Goal: Task Accomplishment & Management: Manage account settings

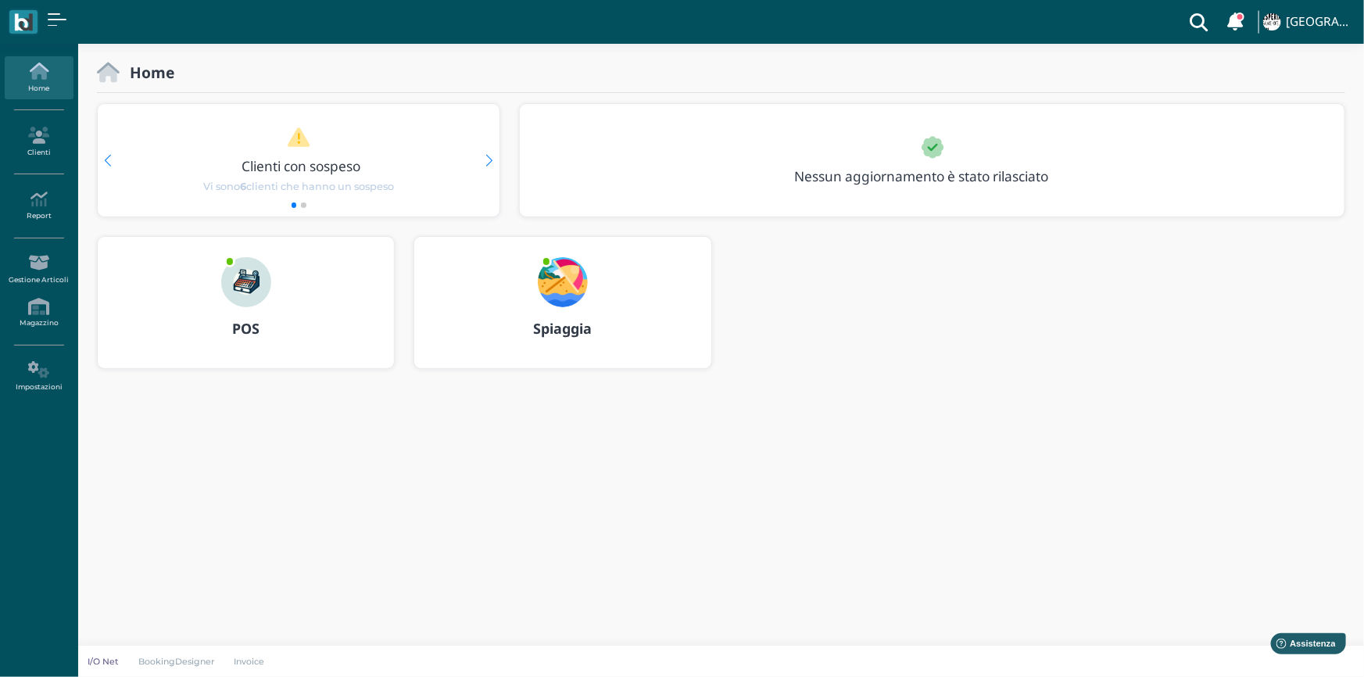
click at [558, 286] on img at bounding box center [563, 282] width 50 height 50
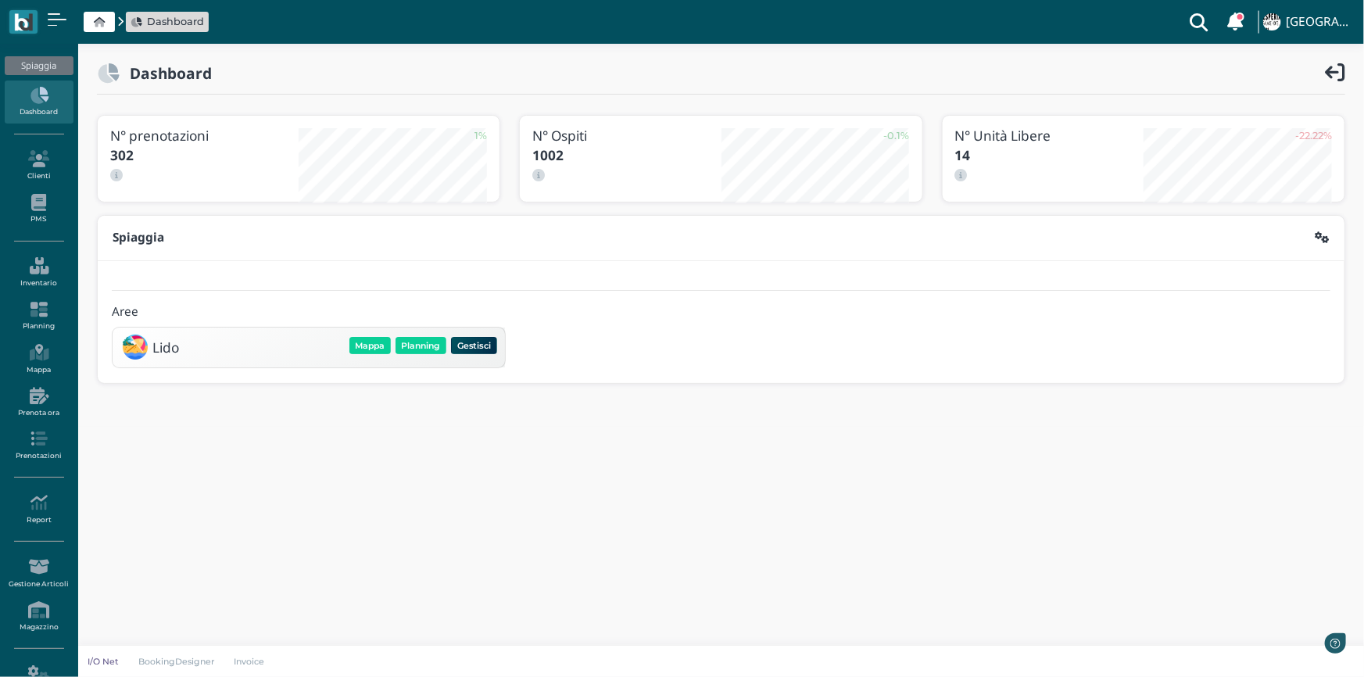
click at [418, 332] on div "Lido Mappa Planning Gestisci Elimina" at bounding box center [308, 347] width 382 height 30
click at [418, 347] on button "Planning" at bounding box center [421, 345] width 51 height 17
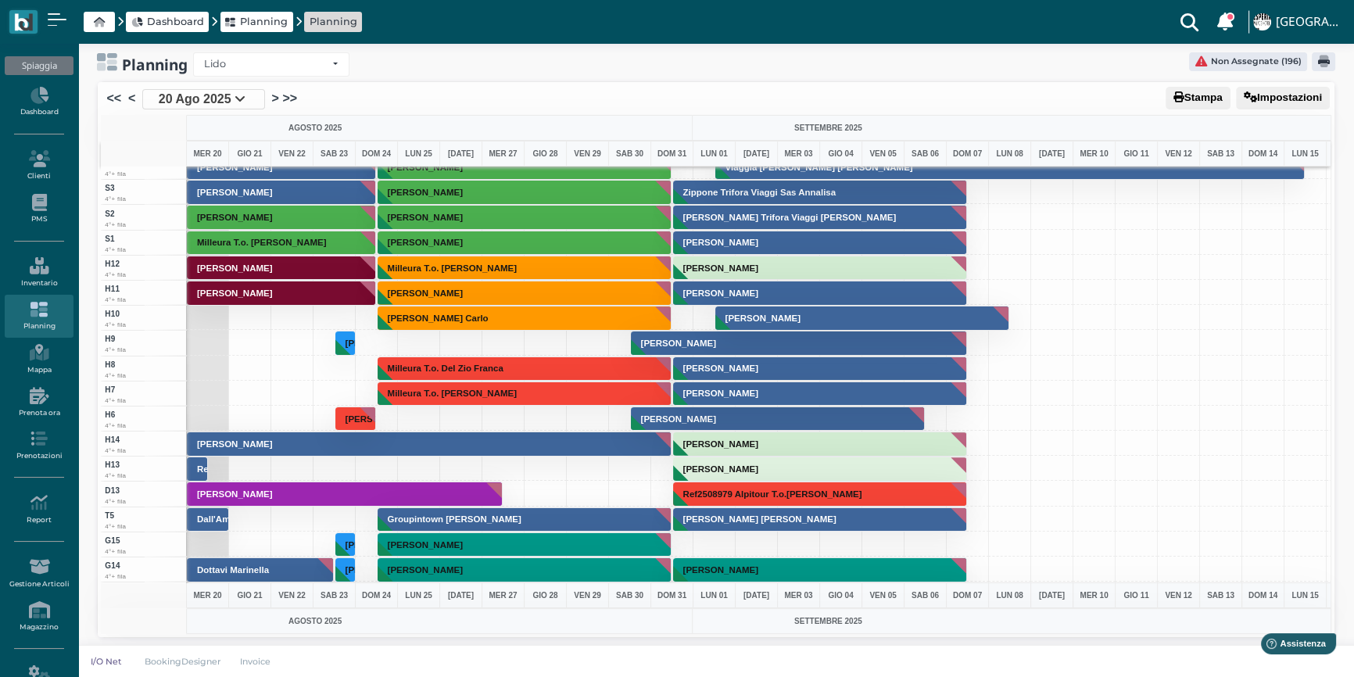
scroll to position [3960, 0]
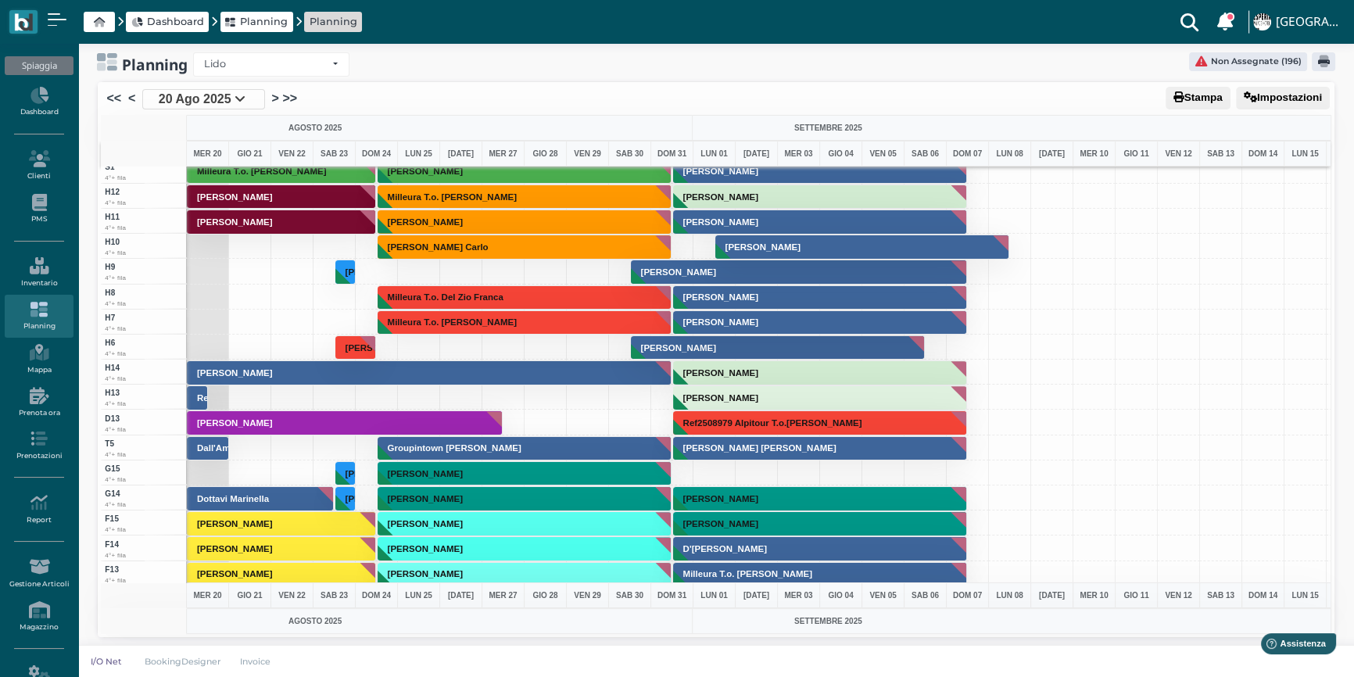
click at [242, 100] on icon at bounding box center [240, 98] width 11 height 13
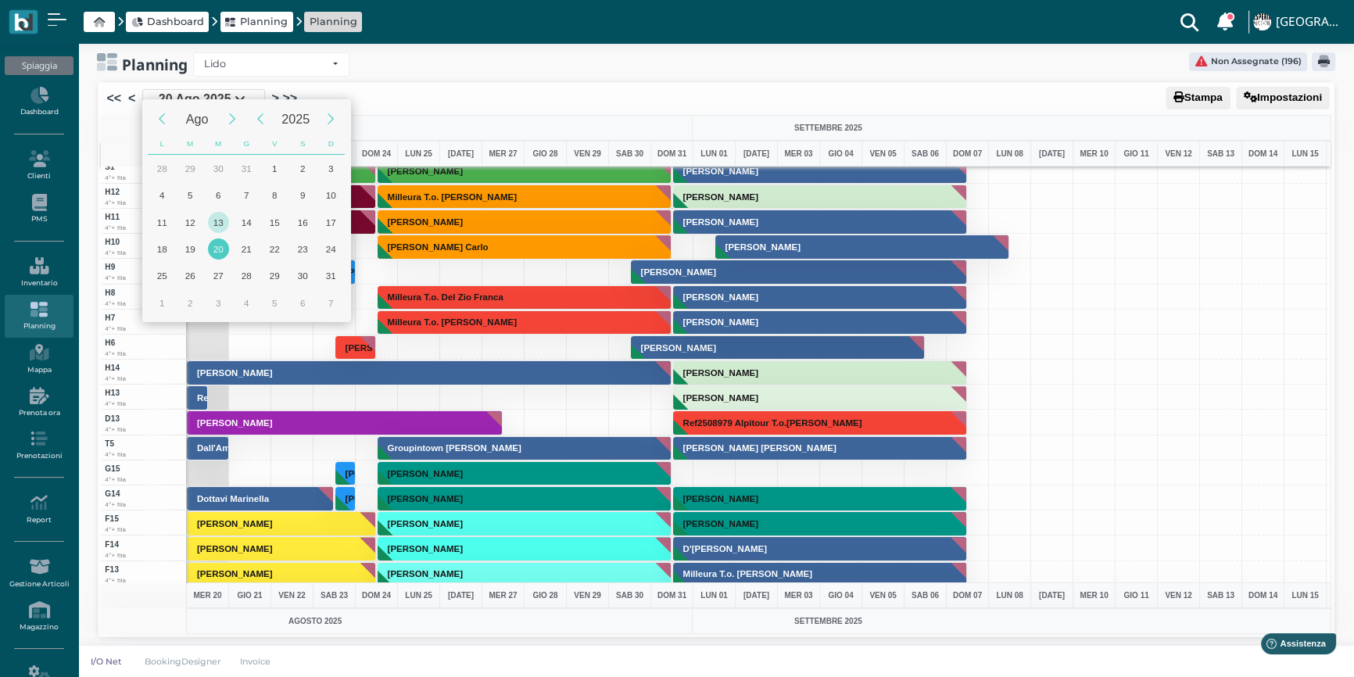
click at [219, 217] on div "13" at bounding box center [218, 222] width 21 height 21
type input "13/08/2025"
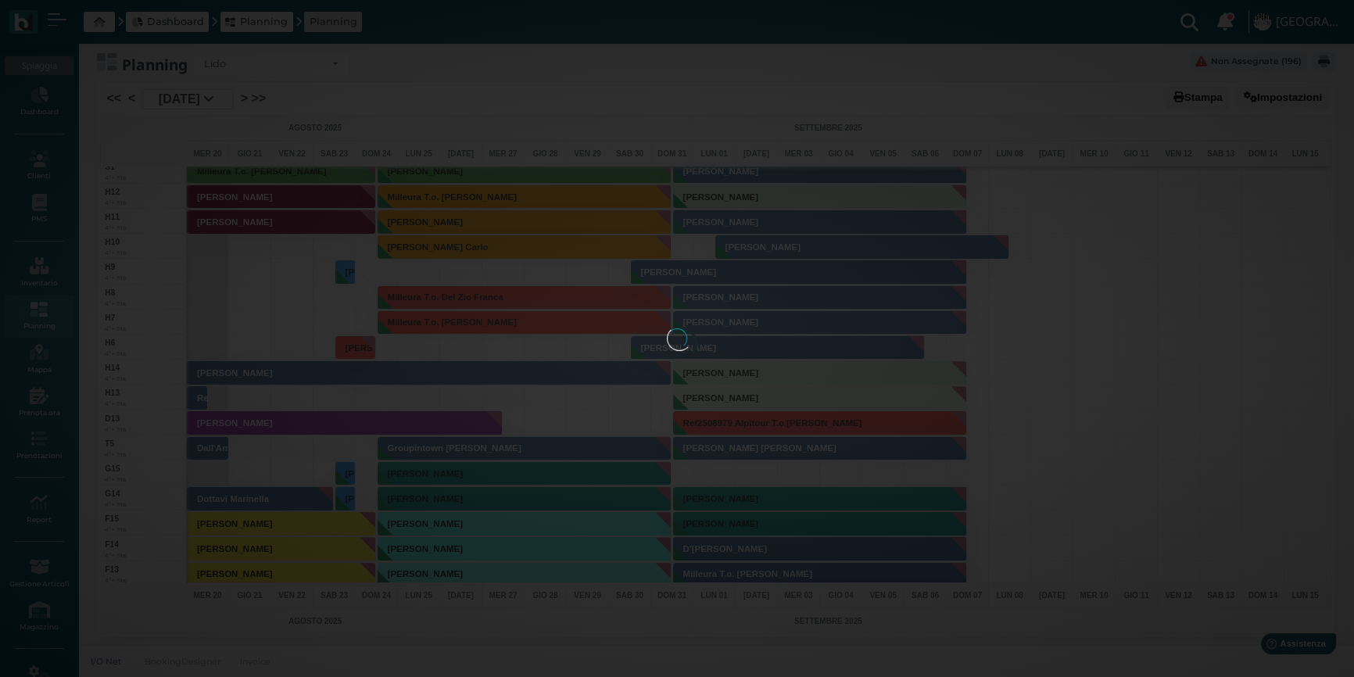
scroll to position [0, 63]
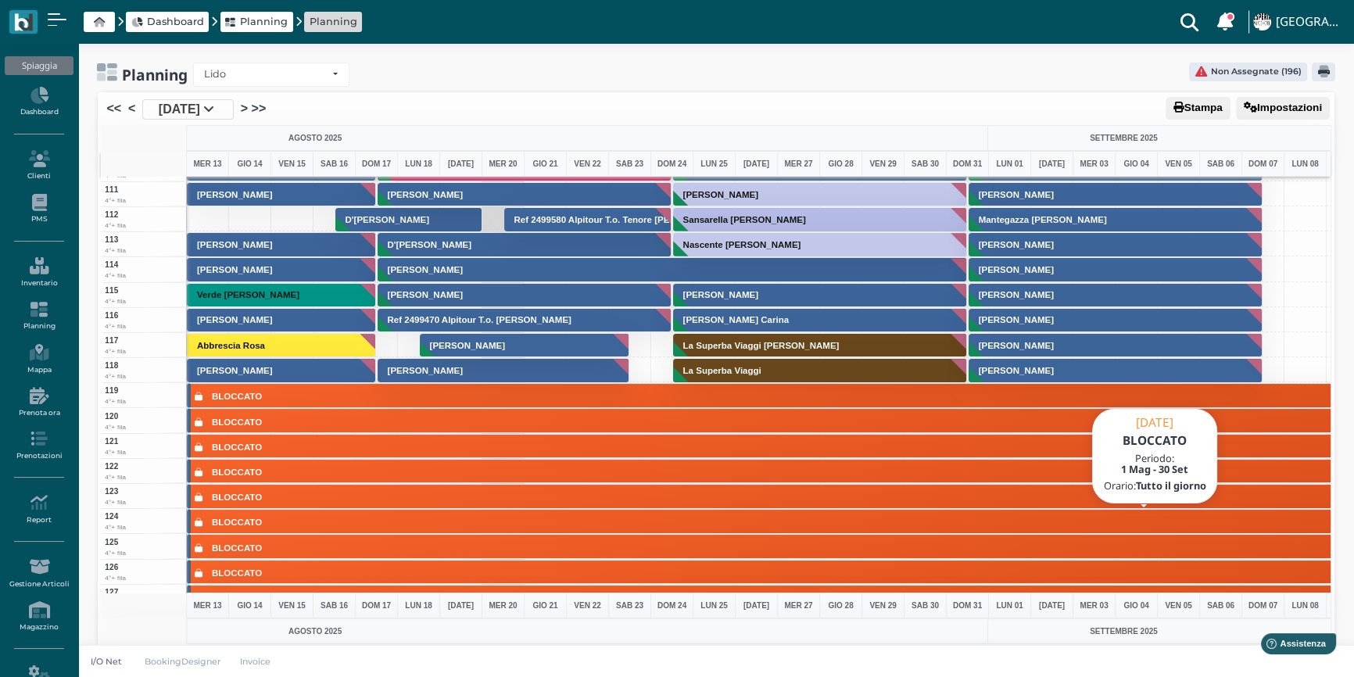
scroll to position [2752, 0]
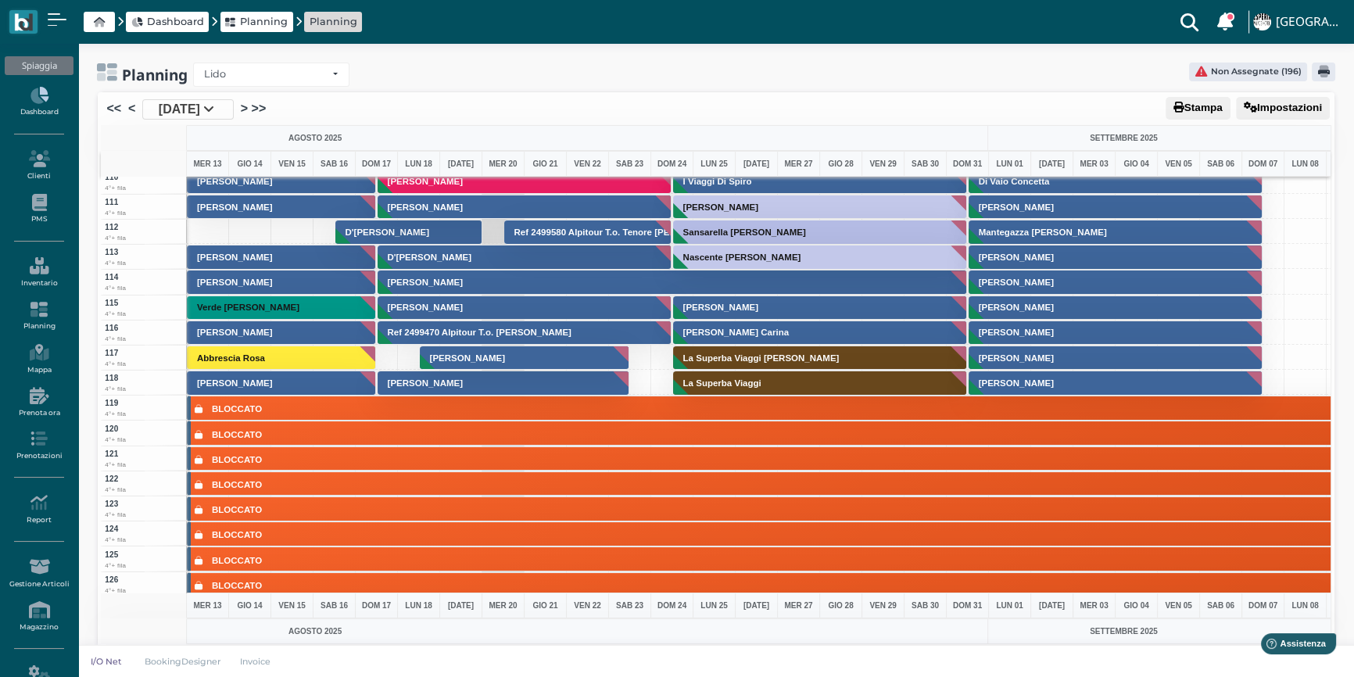
click at [40, 97] on icon at bounding box center [39, 95] width 68 height 17
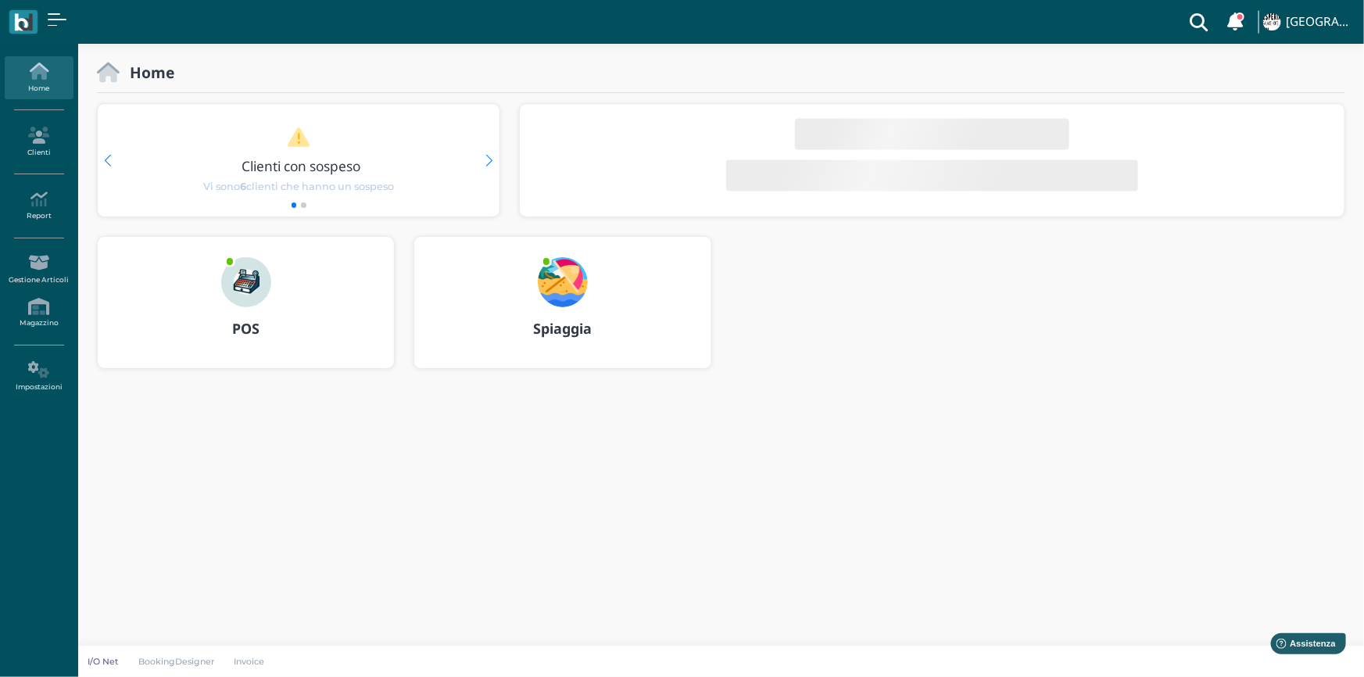
click at [548, 282] on img at bounding box center [563, 282] width 50 height 50
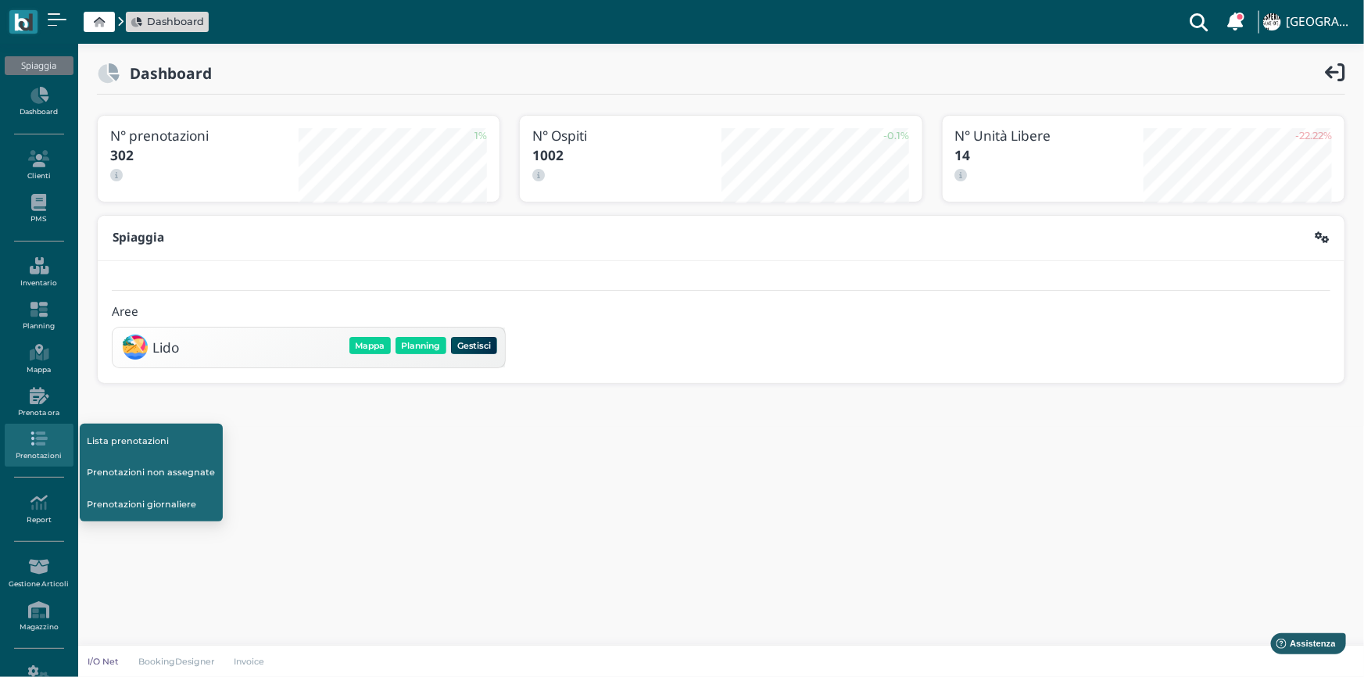
click at [41, 439] on icon at bounding box center [39, 438] width 68 height 17
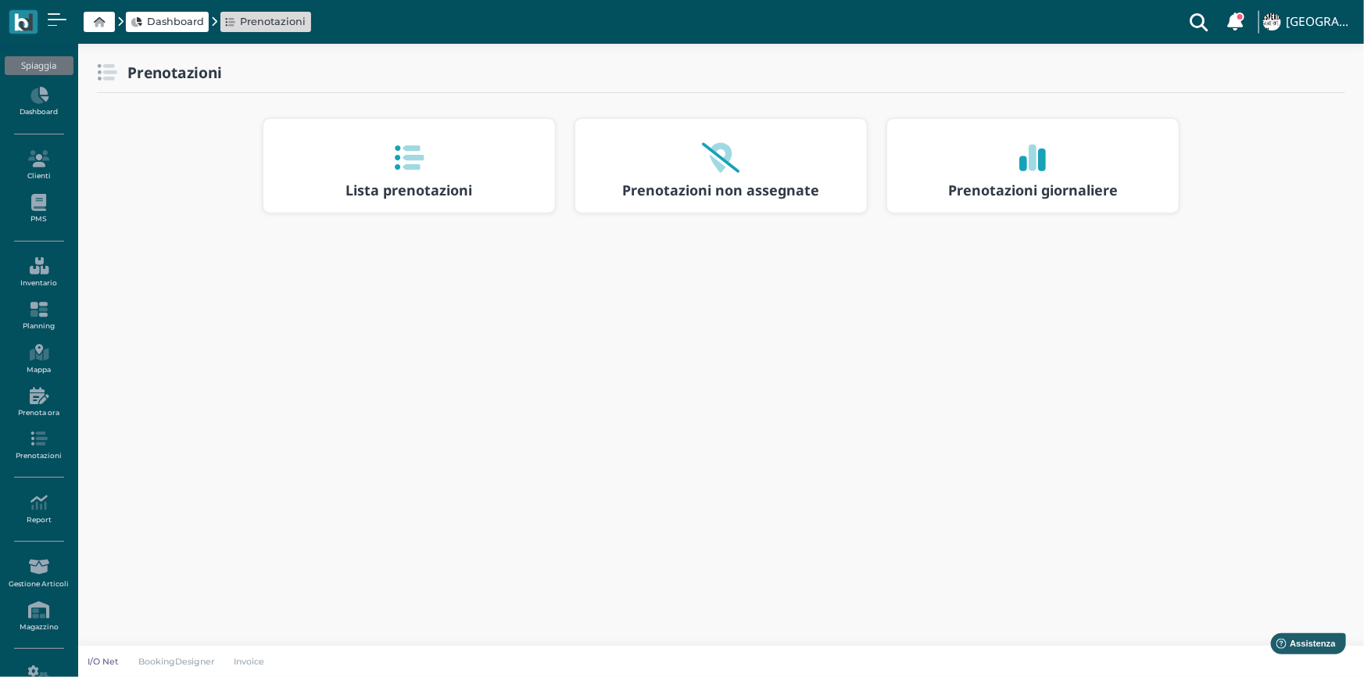
click at [415, 152] on icon at bounding box center [409, 158] width 30 height 30
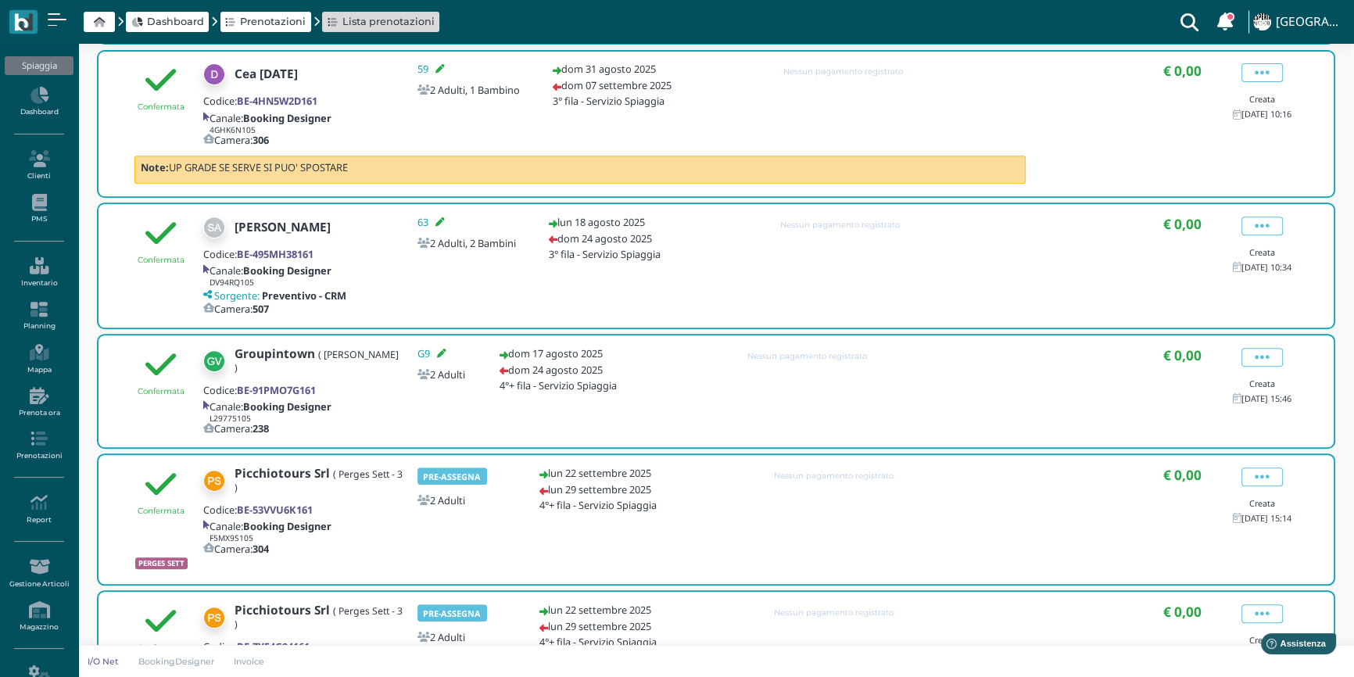
scroll to position [924, 0]
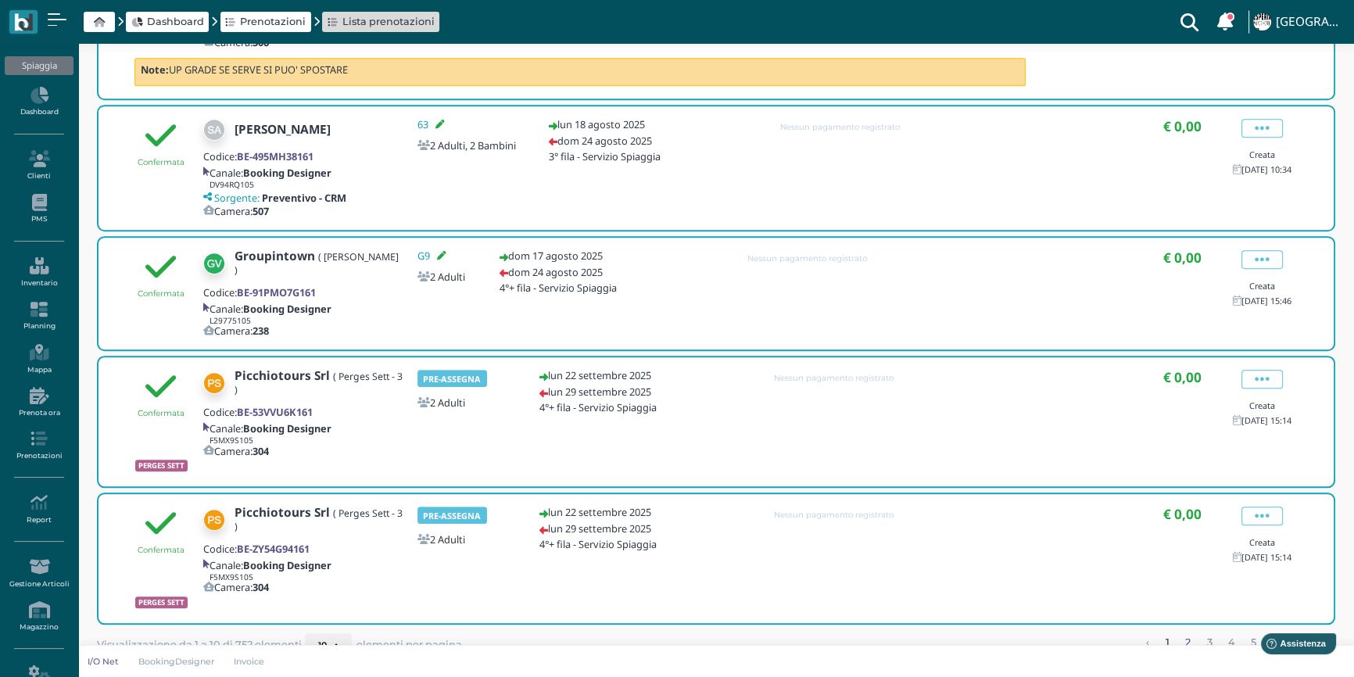
click at [1187, 633] on link "2" at bounding box center [1189, 643] width 16 height 20
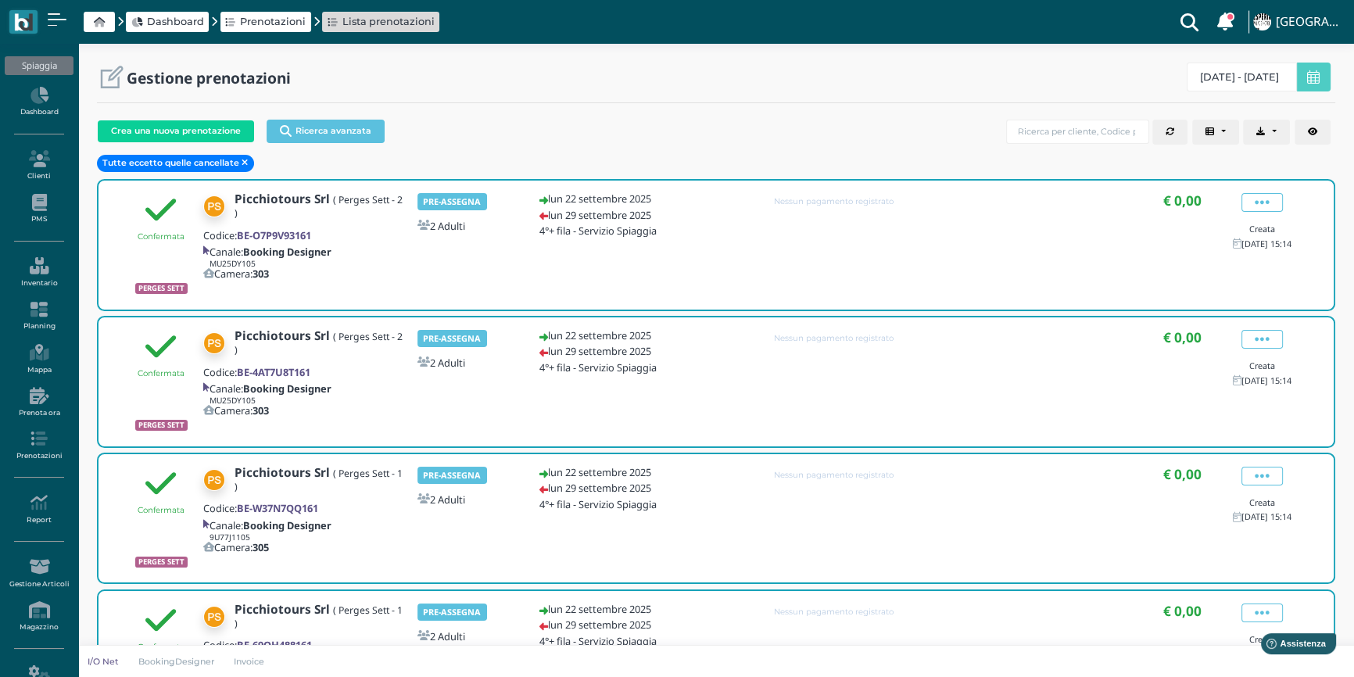
click at [1307, 74] on icon at bounding box center [1313, 77] width 13 height 14
click at [1230, 81] on span "20/08/25 - 20/08/26" at bounding box center [1239, 77] width 79 height 13
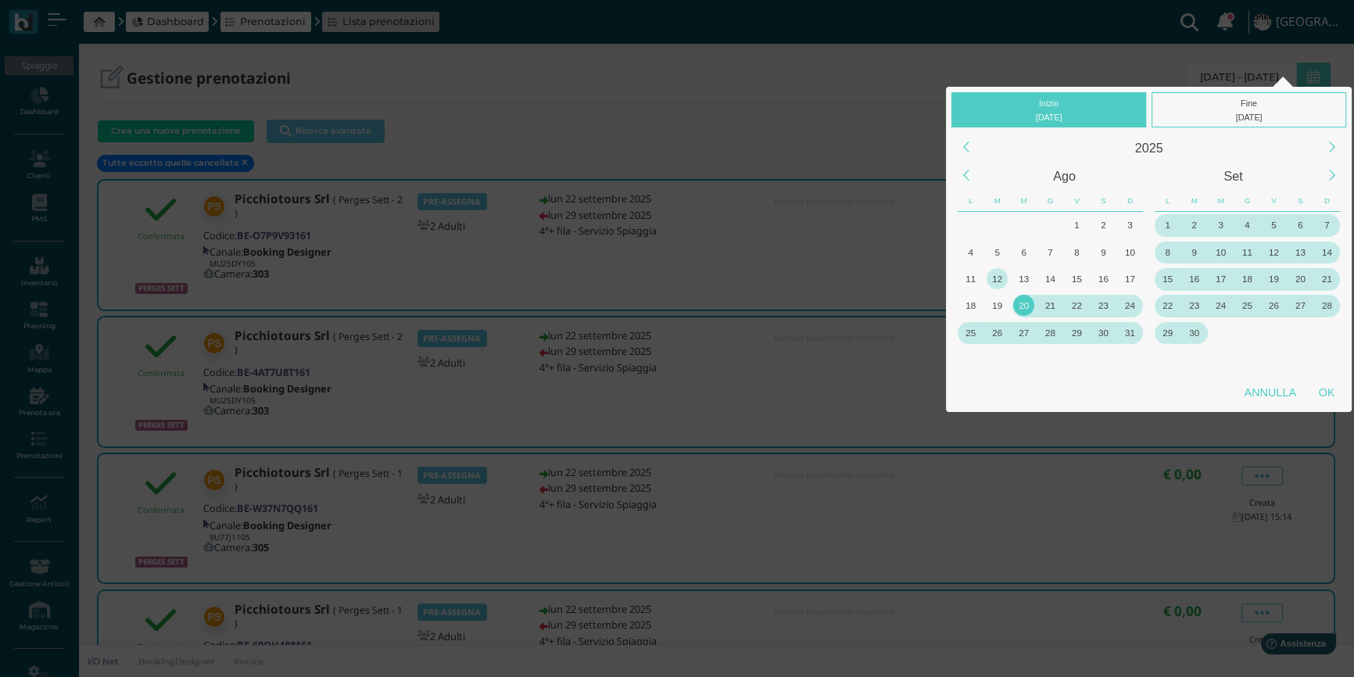
click at [999, 277] on div "12" at bounding box center [997, 278] width 21 height 21
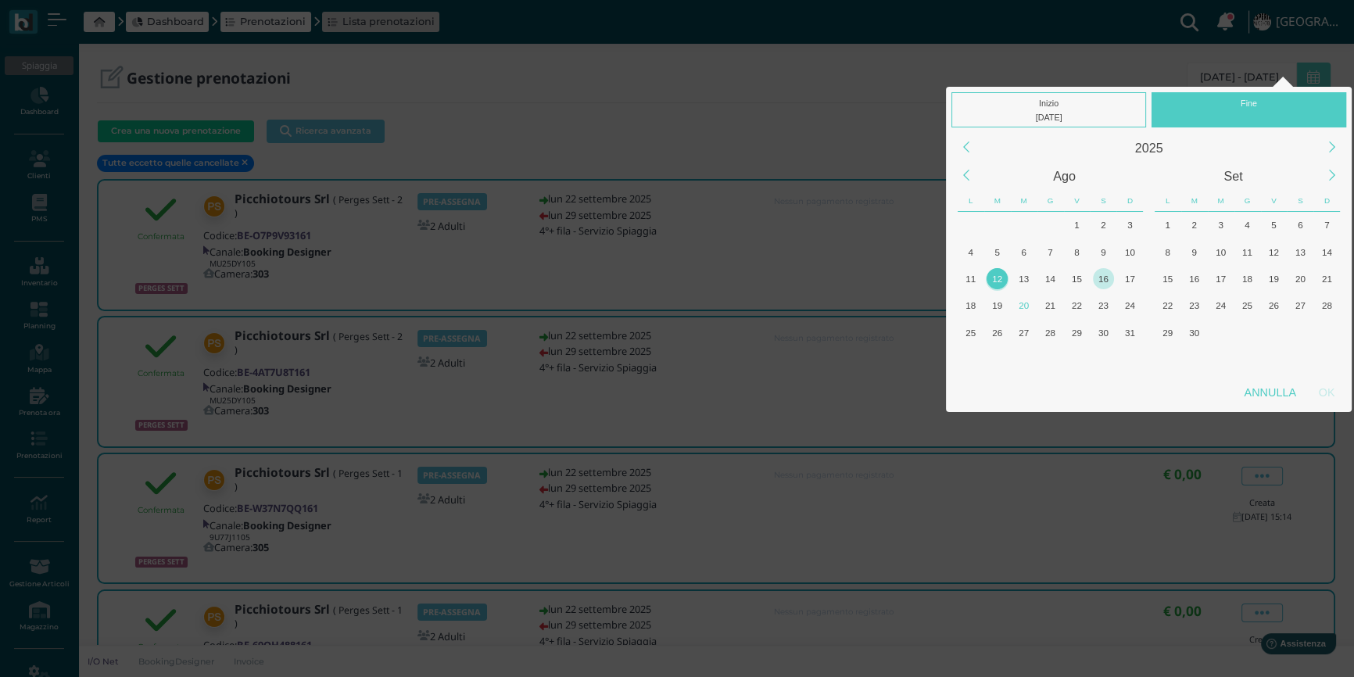
click at [1097, 277] on div "16" at bounding box center [1103, 278] width 21 height 21
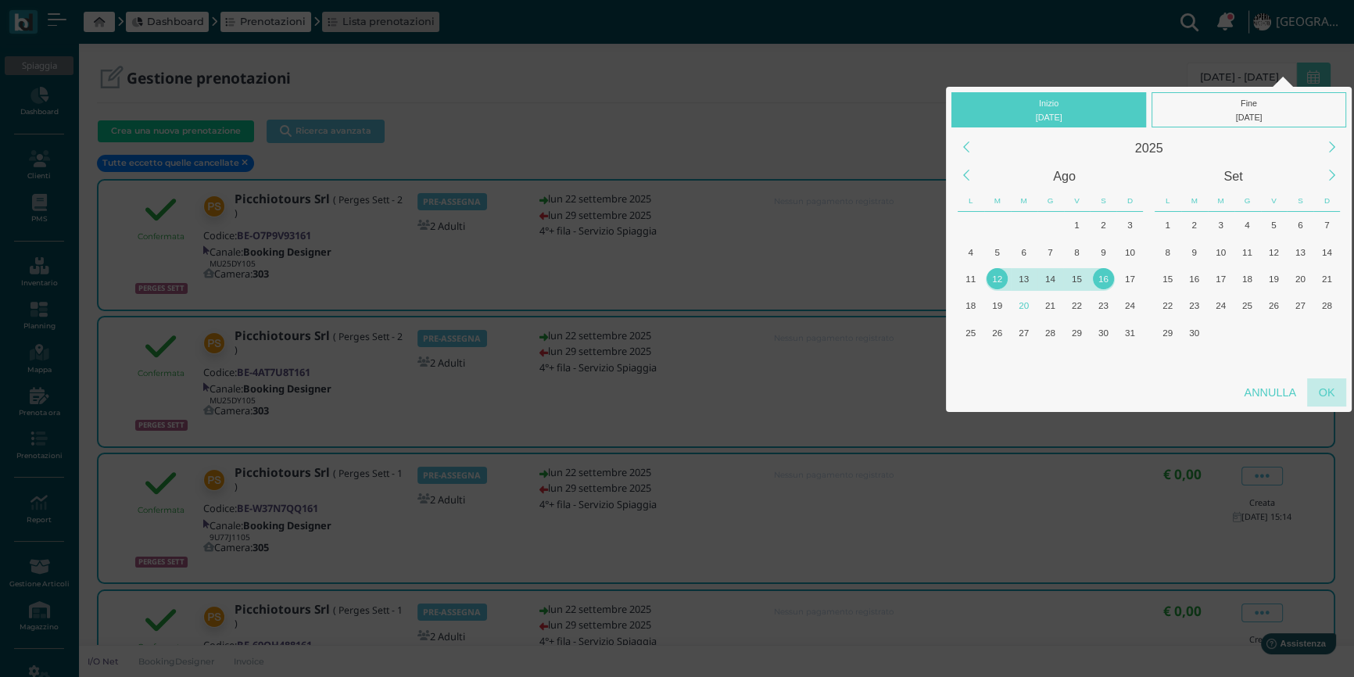
click at [1330, 380] on div "OK" at bounding box center [1326, 392] width 39 height 28
type input "12/08/2025 - 16/08/2025"
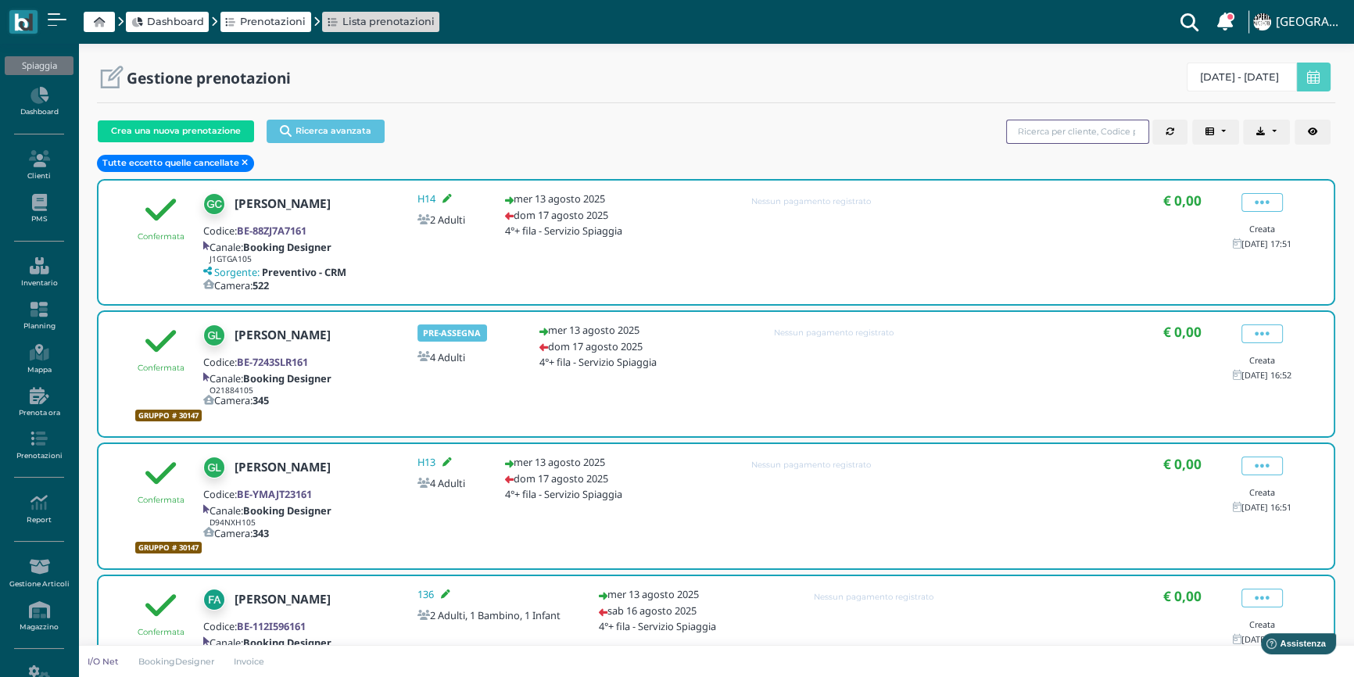
click at [1110, 137] on input "search" at bounding box center [1077, 132] width 143 height 24
type input "angela"
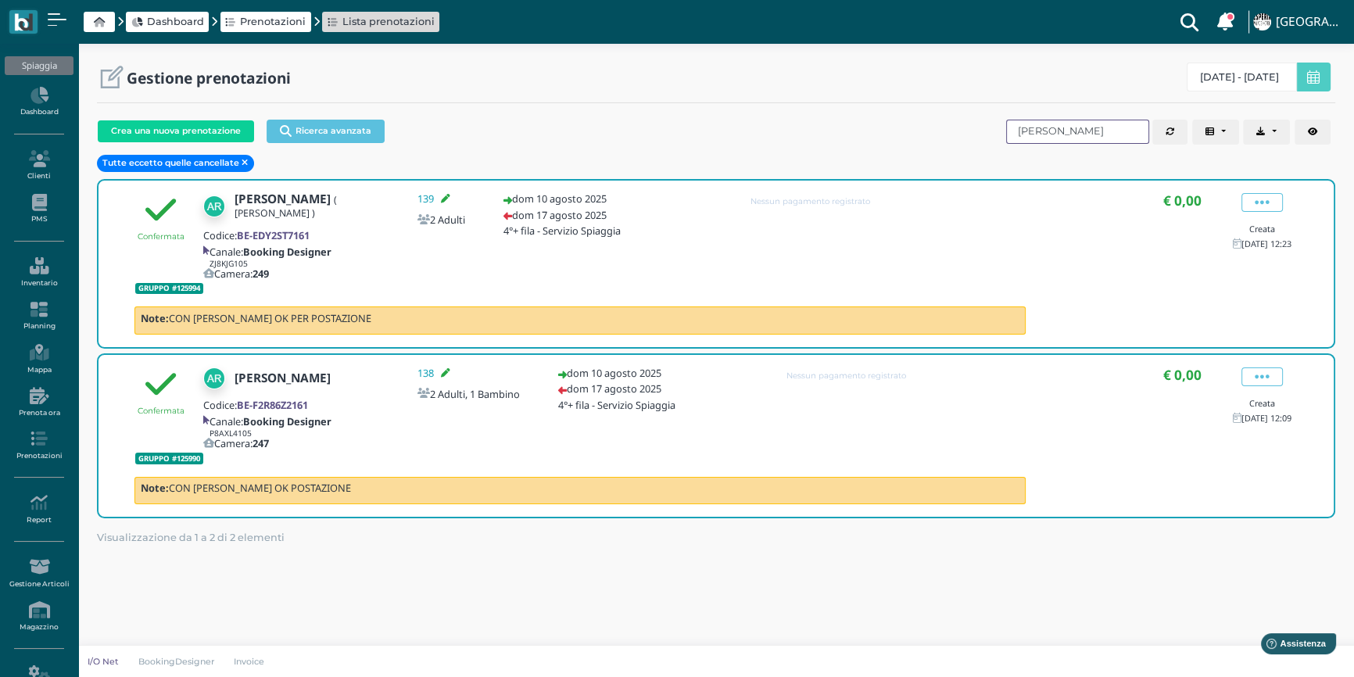
drag, startPoint x: 1061, startPoint y: 131, endPoint x: 917, endPoint y: 138, distance: 144.1
click at [917, 138] on div "Crea una nuova prenotazione Ricerca avanzata Codice Cliente Gruppo Prenotazione…" at bounding box center [716, 144] width 1239 height 63
type input "v"
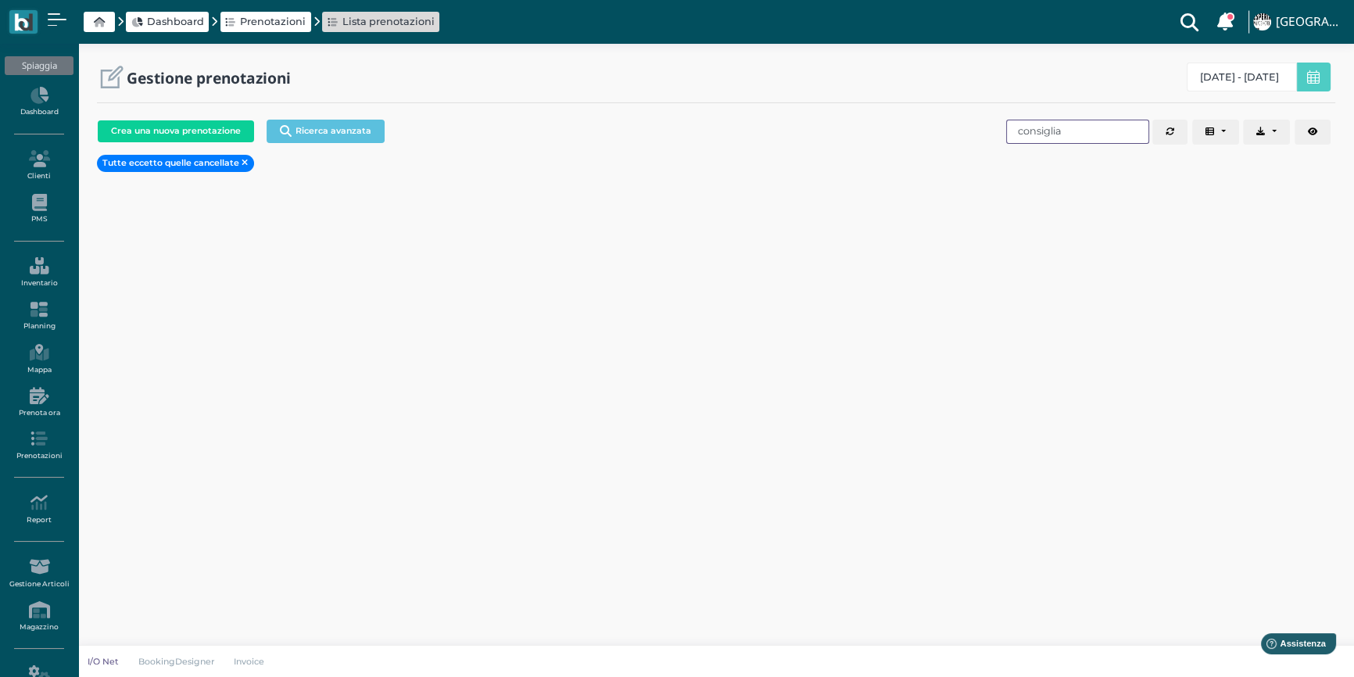
type input "consiglia"
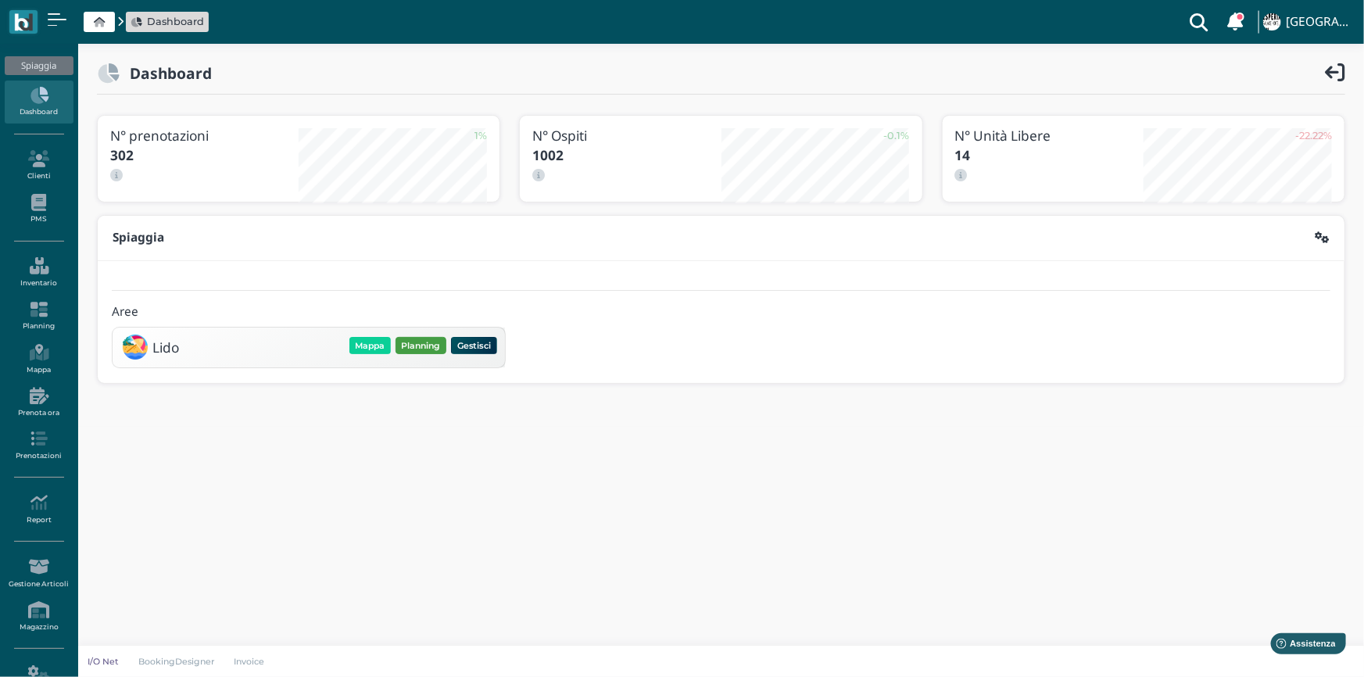
click at [420, 345] on button "Planning" at bounding box center [421, 345] width 51 height 17
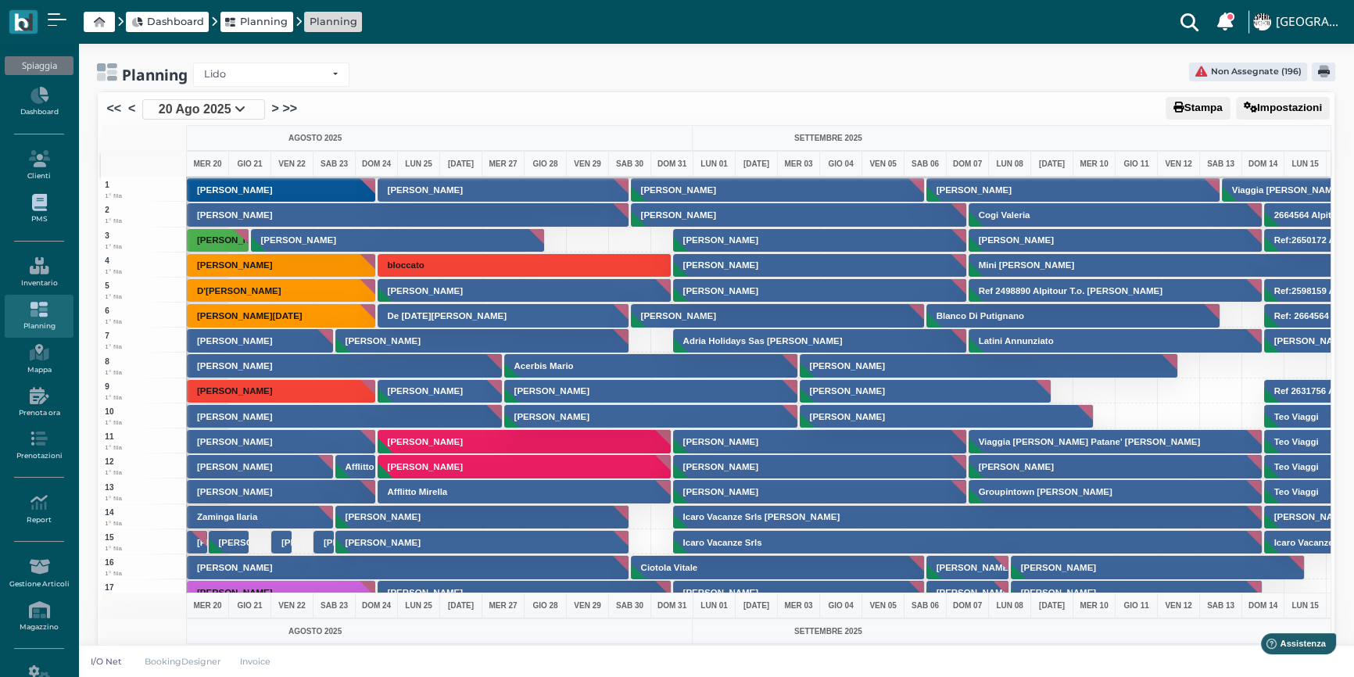
click at [25, 205] on icon at bounding box center [39, 202] width 68 height 17
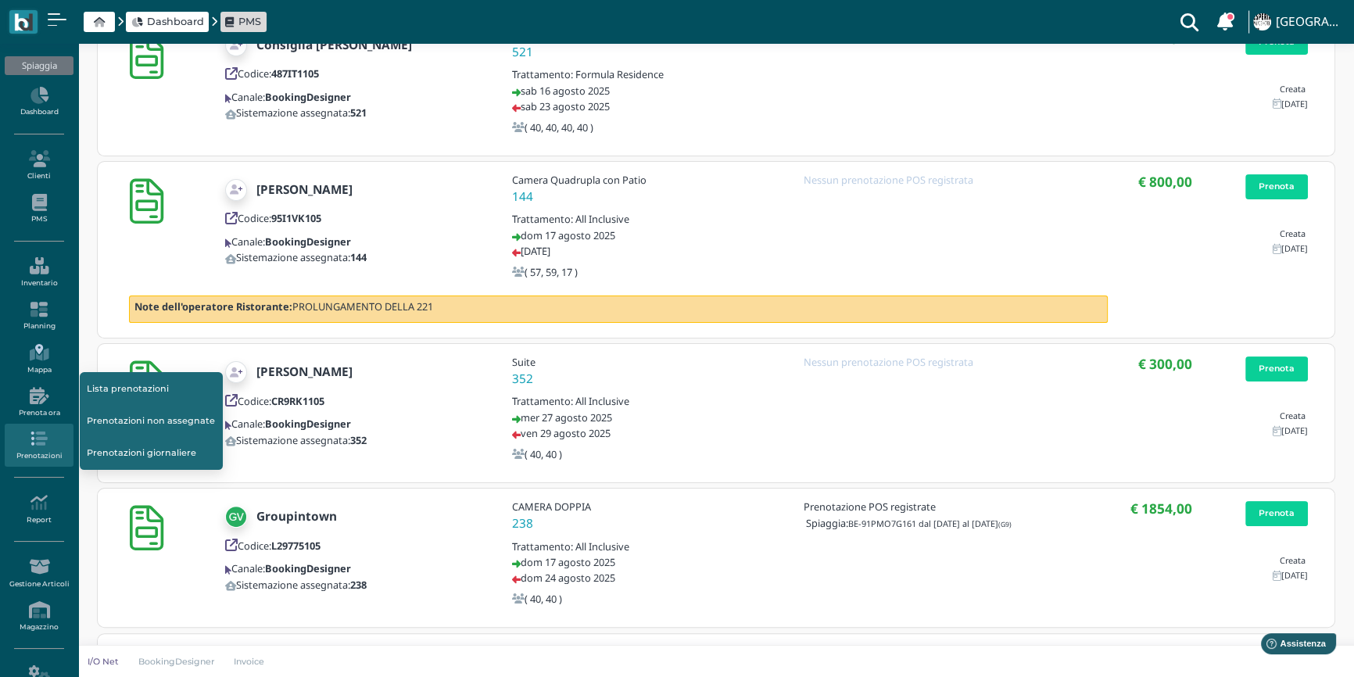
scroll to position [426, 0]
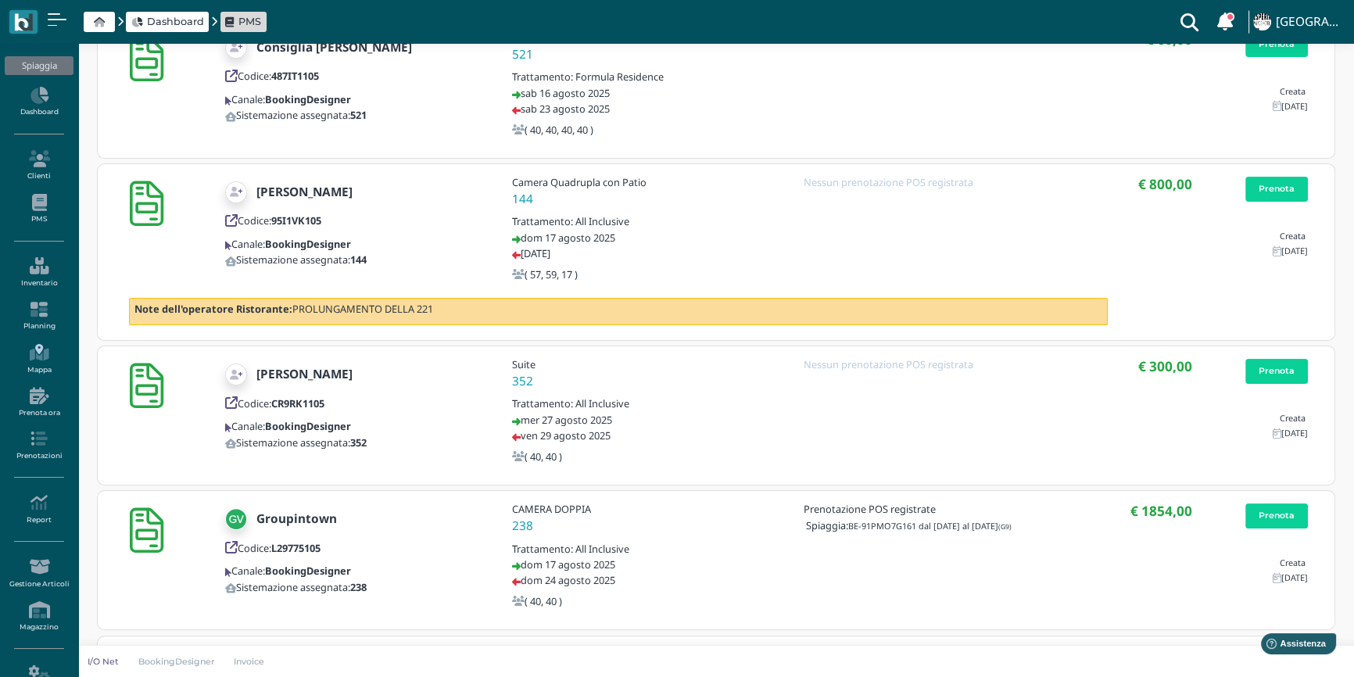
click at [40, 360] on link "Mappa" at bounding box center [39, 359] width 68 height 43
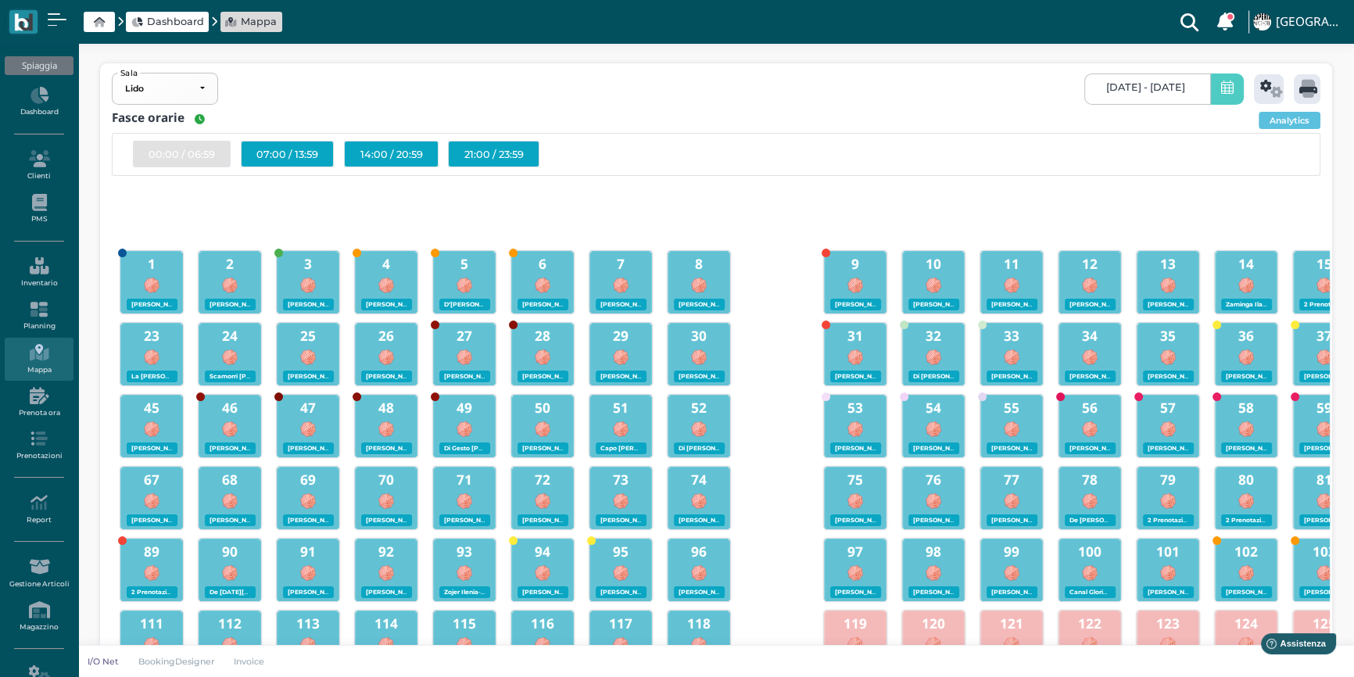
click at [501, 156] on div "21:00 / 23:59" at bounding box center [493, 154] width 91 height 27
checkbox input "false"
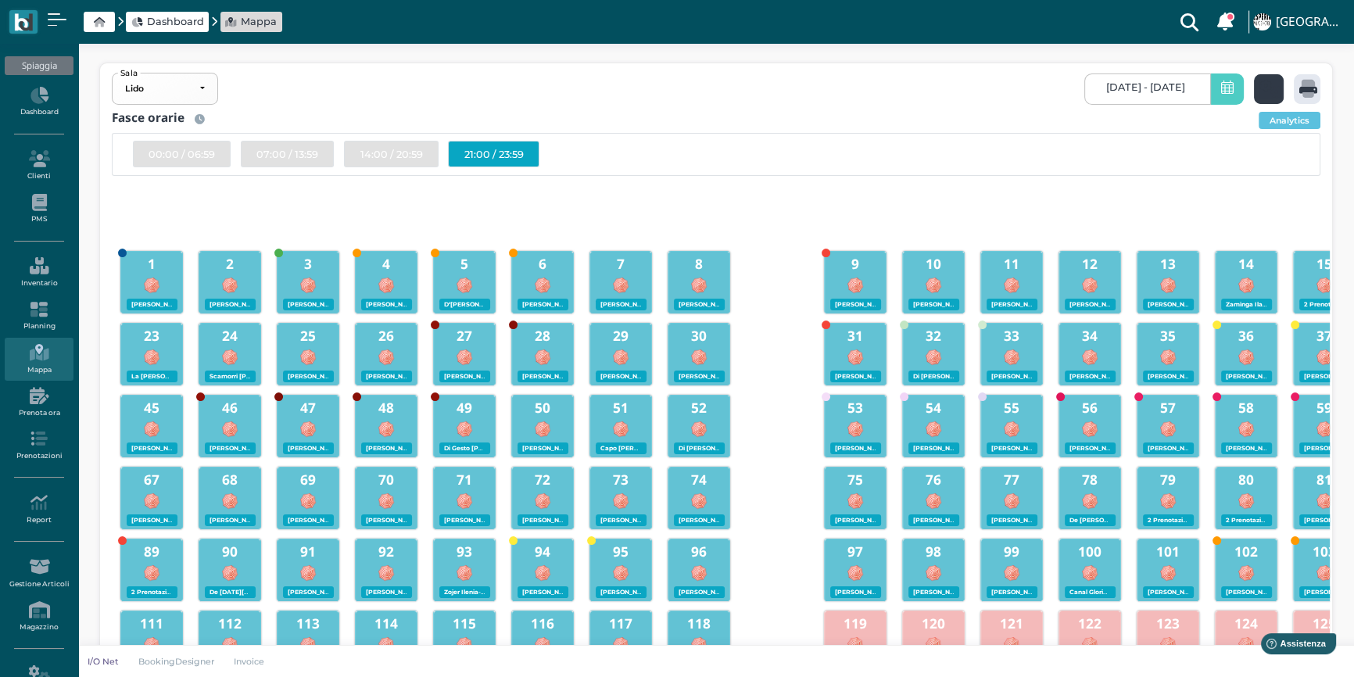
click at [1275, 91] on icon at bounding box center [1271, 89] width 23 height 18
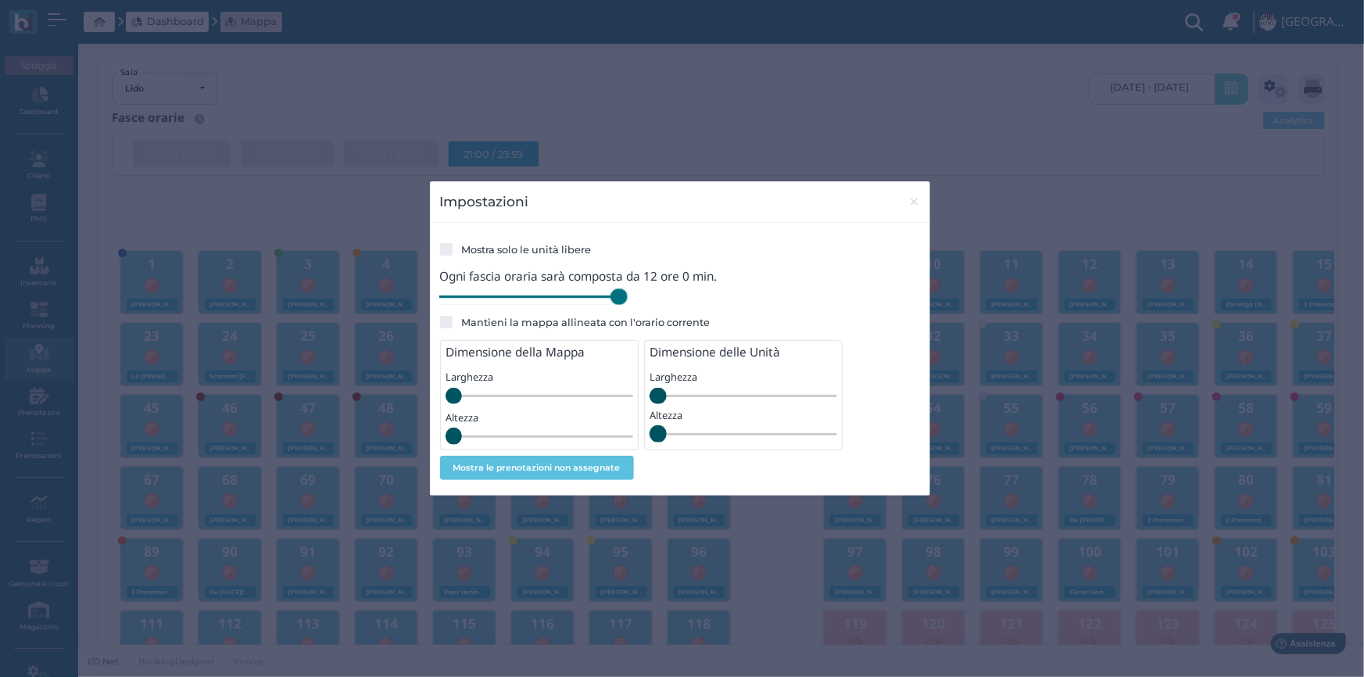
drag, startPoint x: 551, startPoint y: 296, endPoint x: 784, endPoint y: 317, distance: 234.0
type input "720"
click at [628, 306] on input "range" at bounding box center [534, 297] width 188 height 17
click at [546, 469] on button "Mostra le prenotazioni non assegnate" at bounding box center [537, 468] width 194 height 25
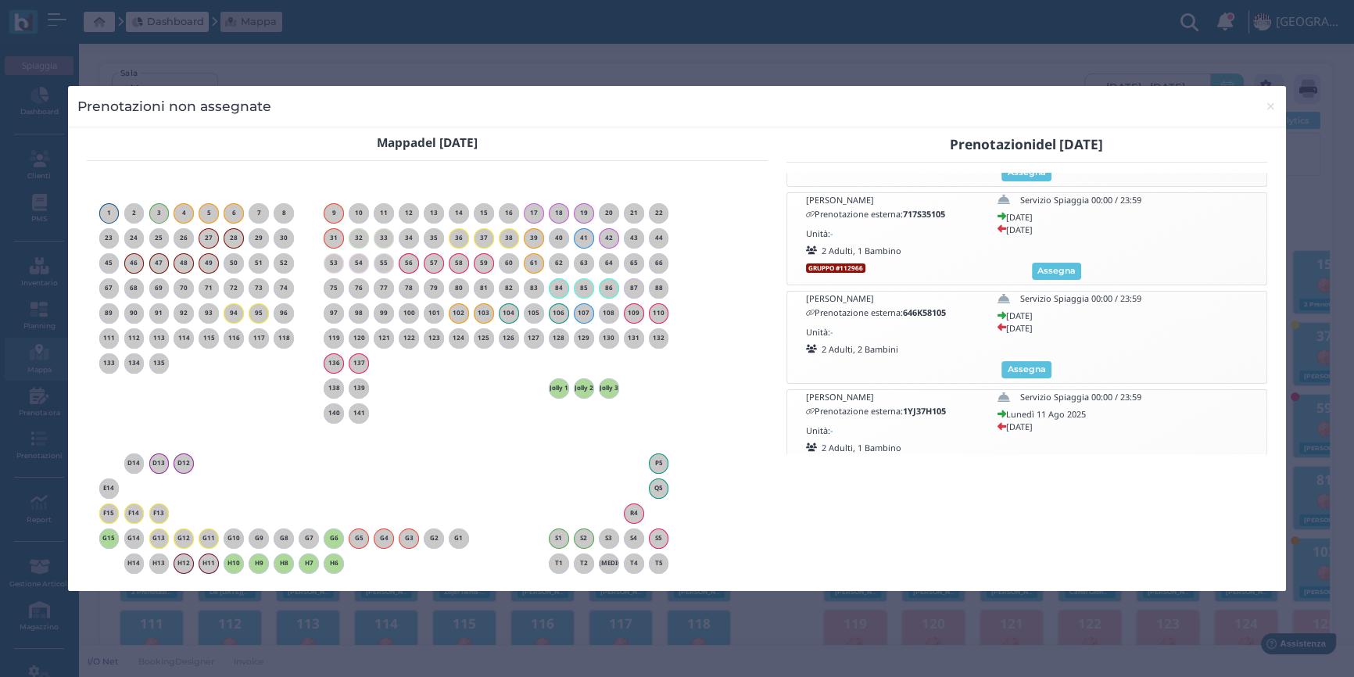
scroll to position [644, 0]
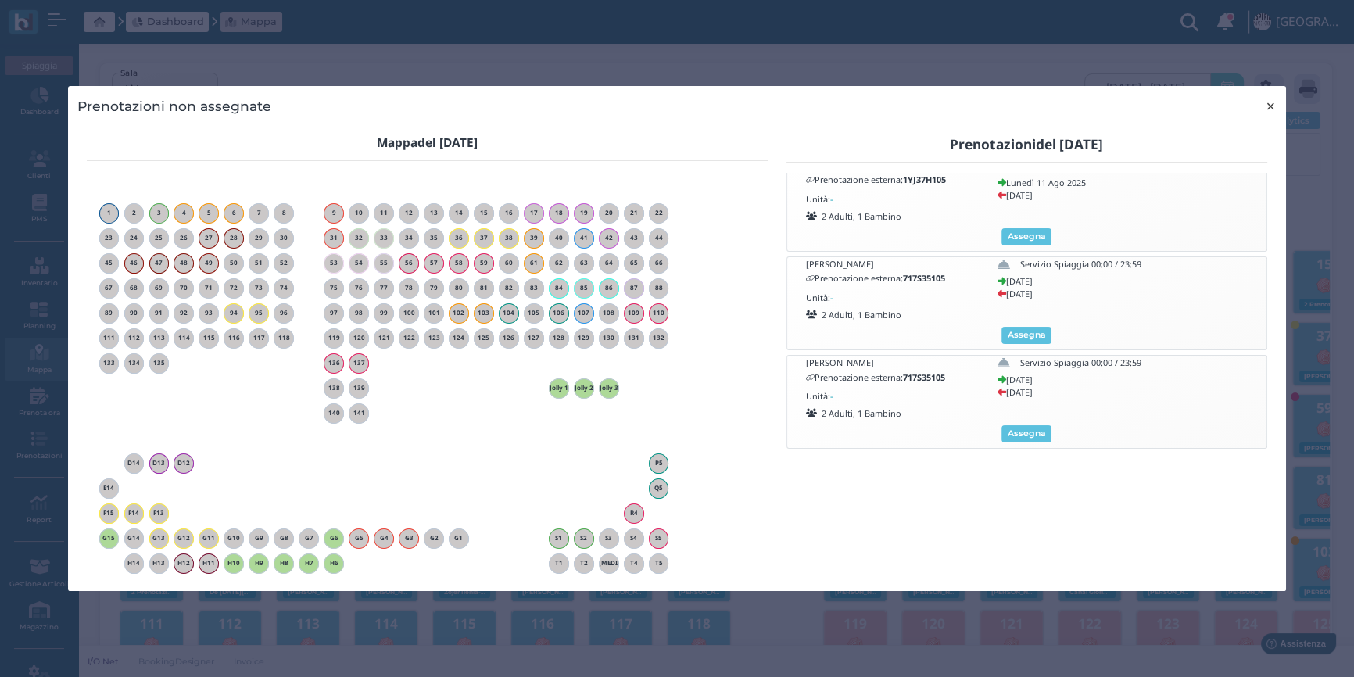
click at [1273, 106] on span "×" at bounding box center [1271, 106] width 12 height 20
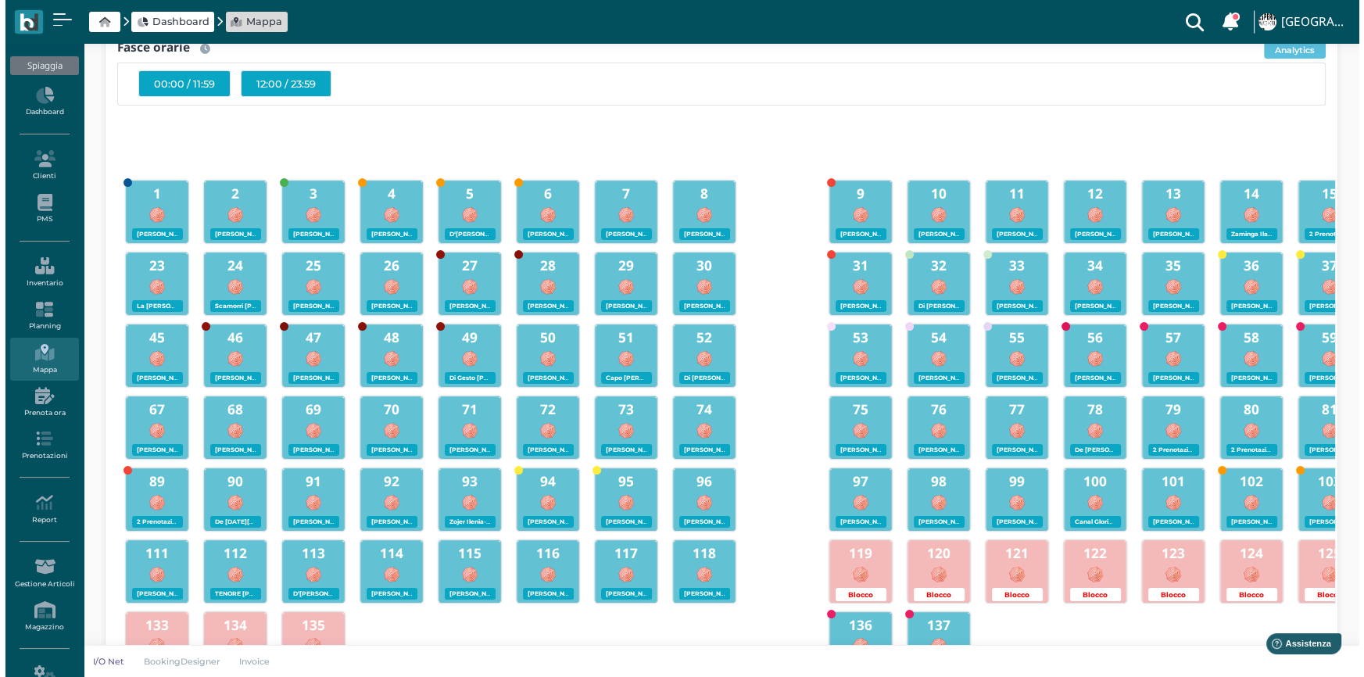
scroll to position [0, 0]
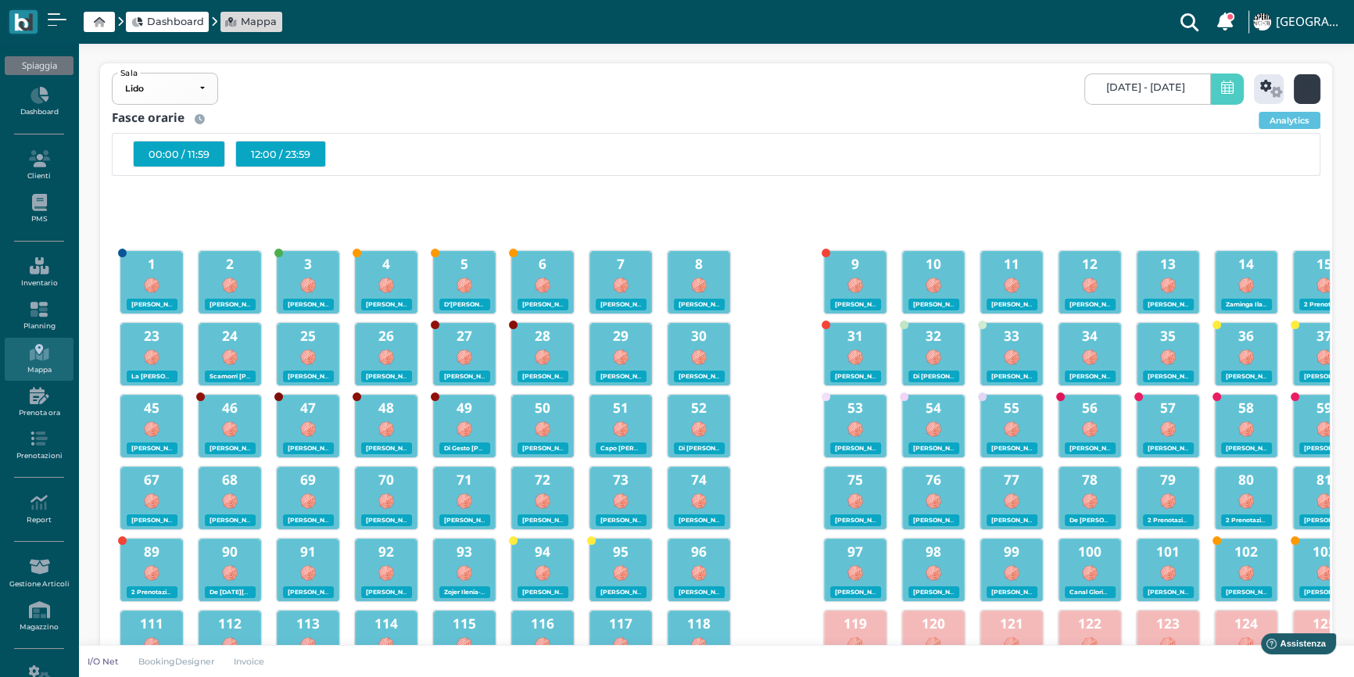
click at [1309, 90] on icon at bounding box center [1309, 89] width 18 height 18
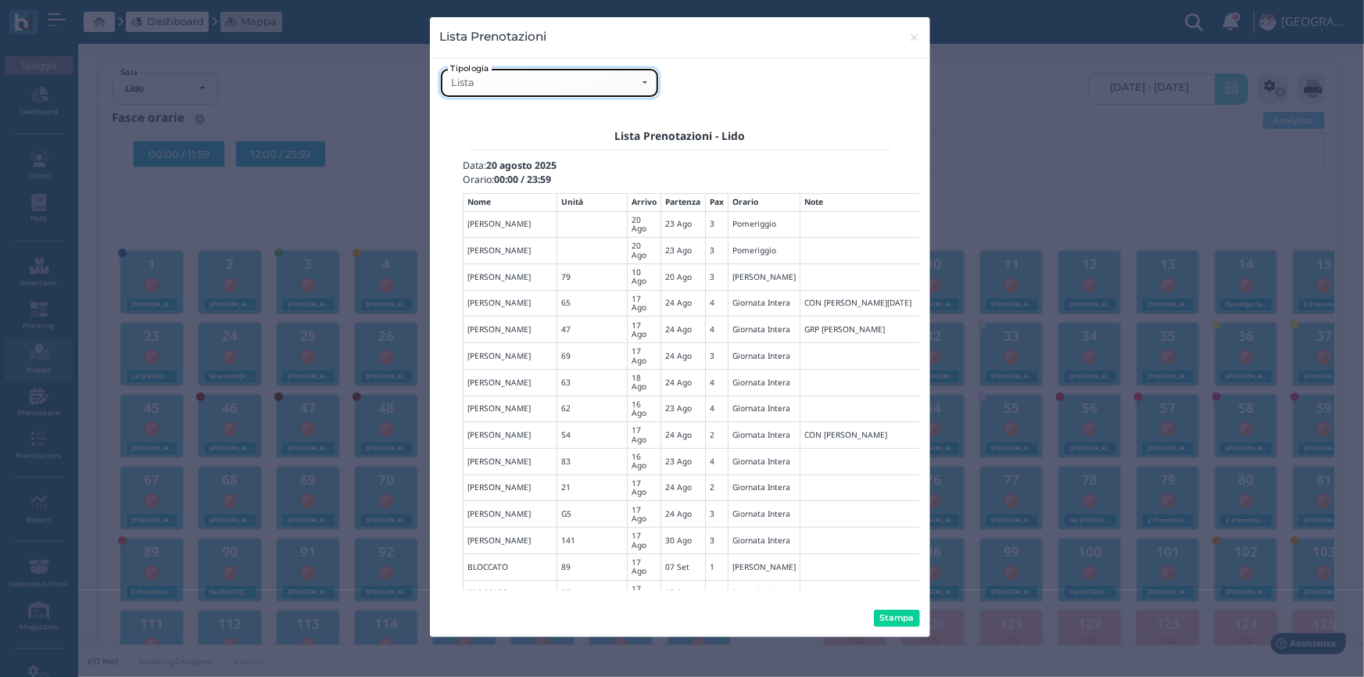
click at [525, 80] on div "Lista" at bounding box center [543, 83] width 185 height 13
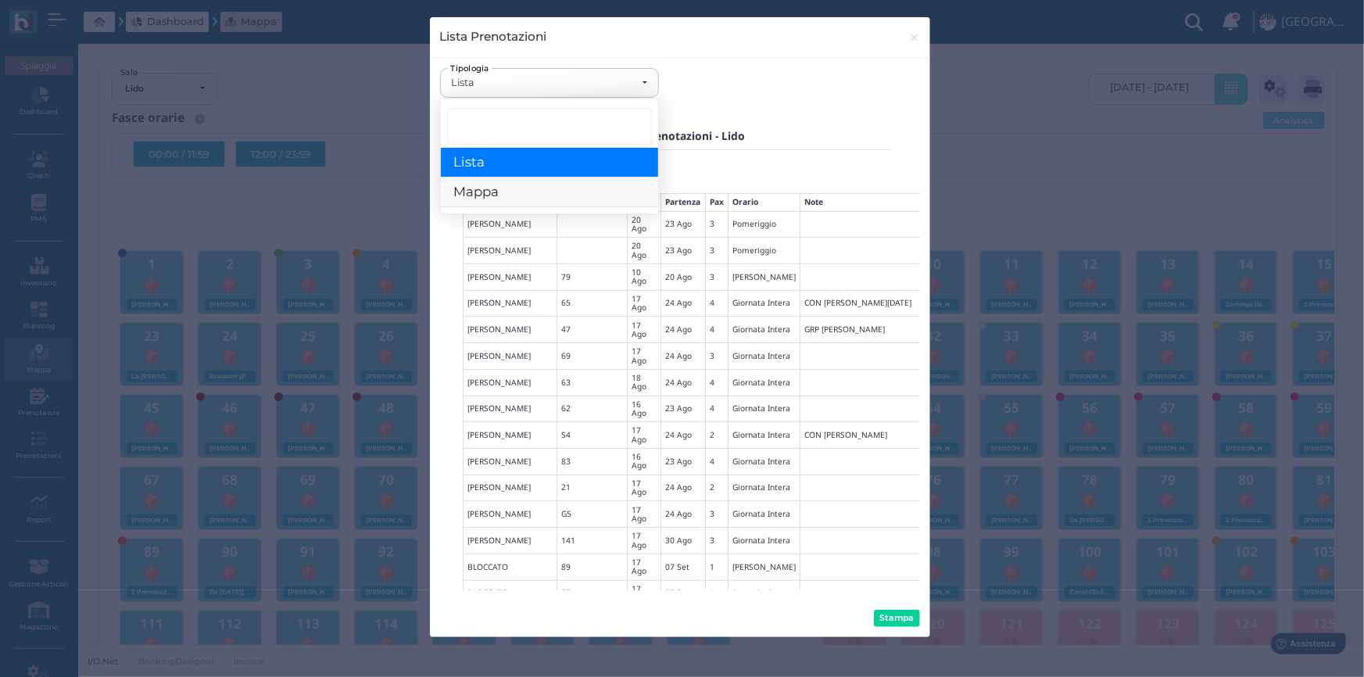
click at [493, 195] on span "Mappa" at bounding box center [476, 193] width 45 height 16
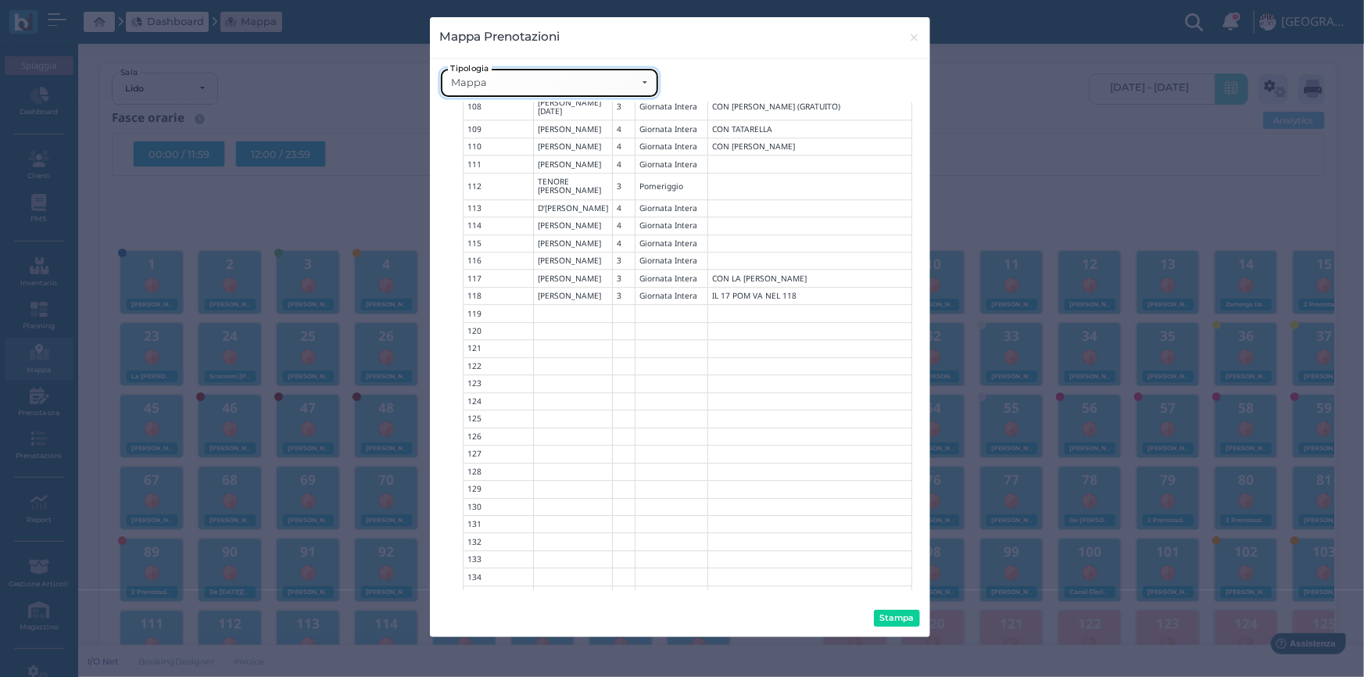
scroll to position [2713, 0]
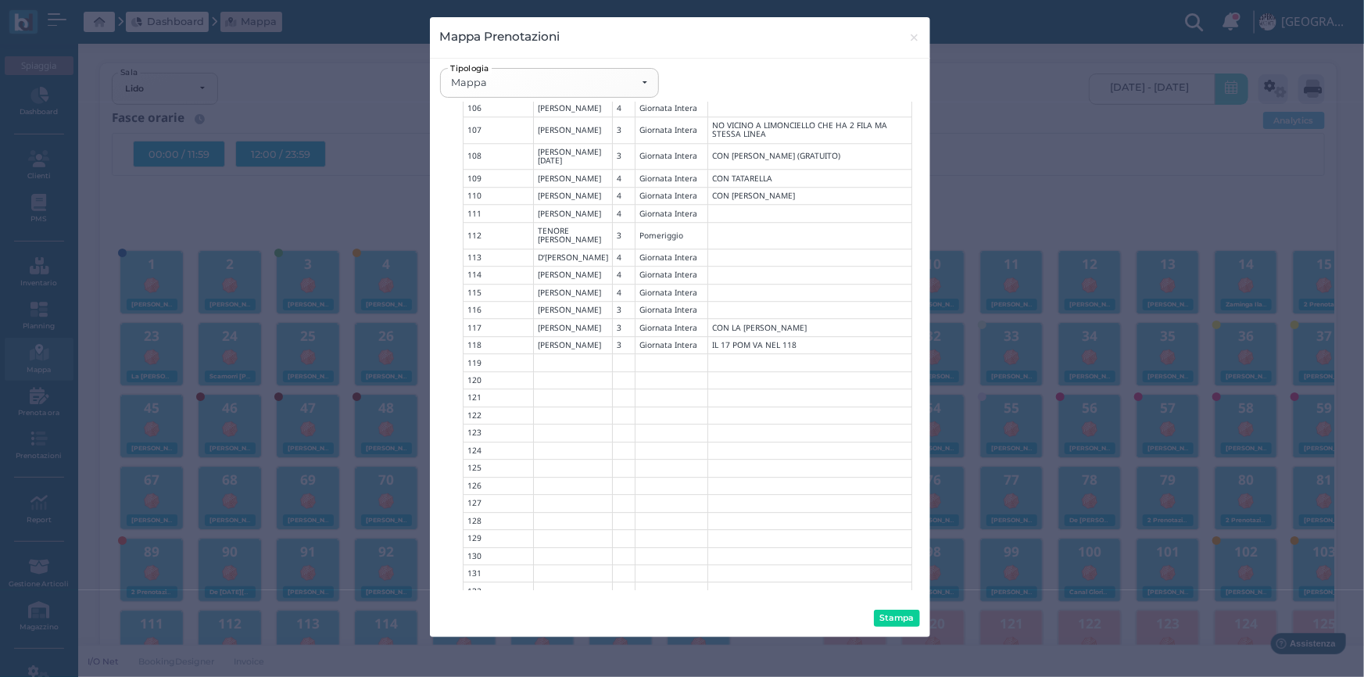
click at [551, 62] on div "Lista Mappa Mappa Lista Mappa Tipologia" at bounding box center [680, 330] width 500 height 542
click at [523, 84] on div "Mappa" at bounding box center [543, 83] width 185 height 13
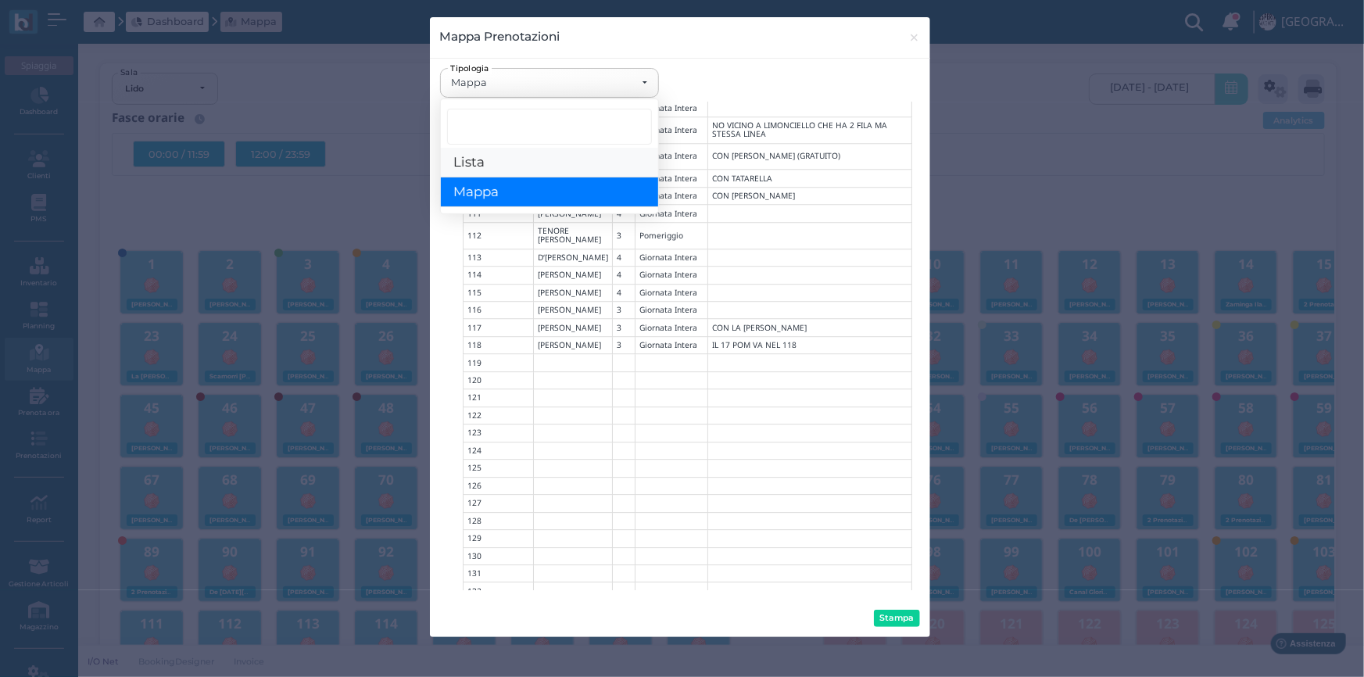
click at [500, 166] on link "Lista" at bounding box center [549, 163] width 217 height 30
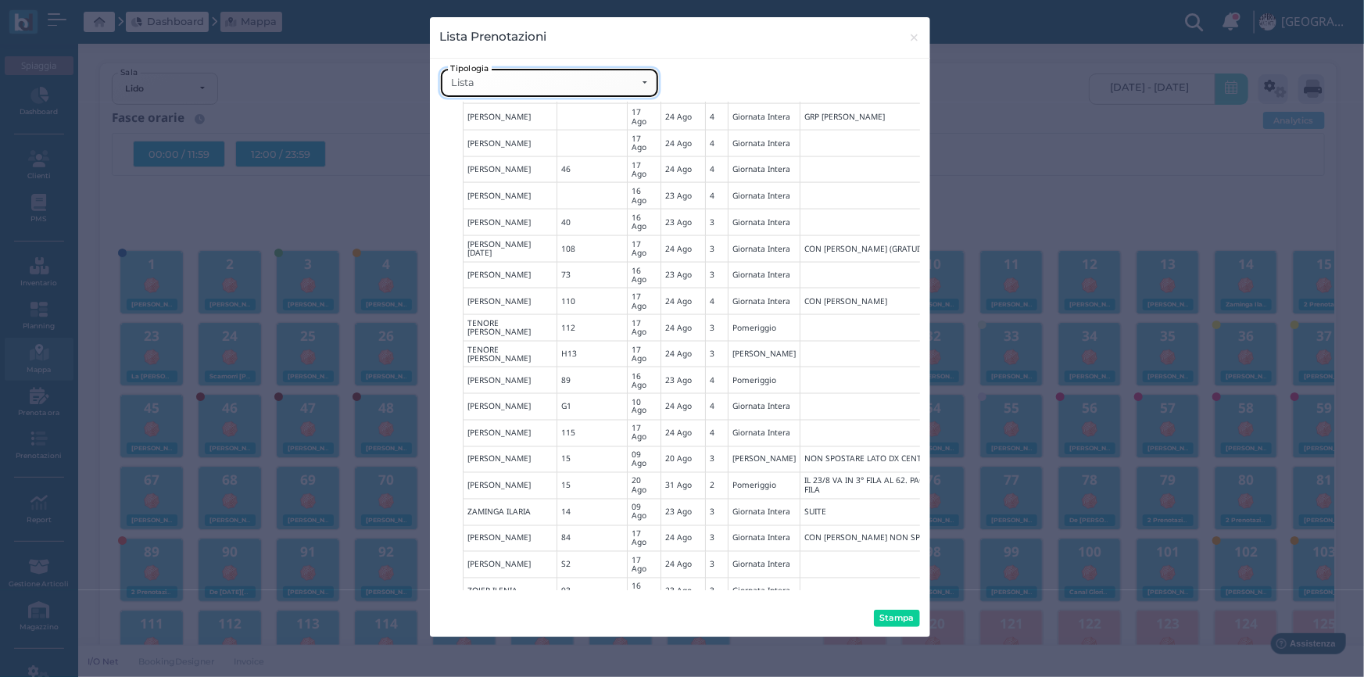
scroll to position [5258, 0]
click at [617, 85] on div "Lista" at bounding box center [543, 83] width 185 height 13
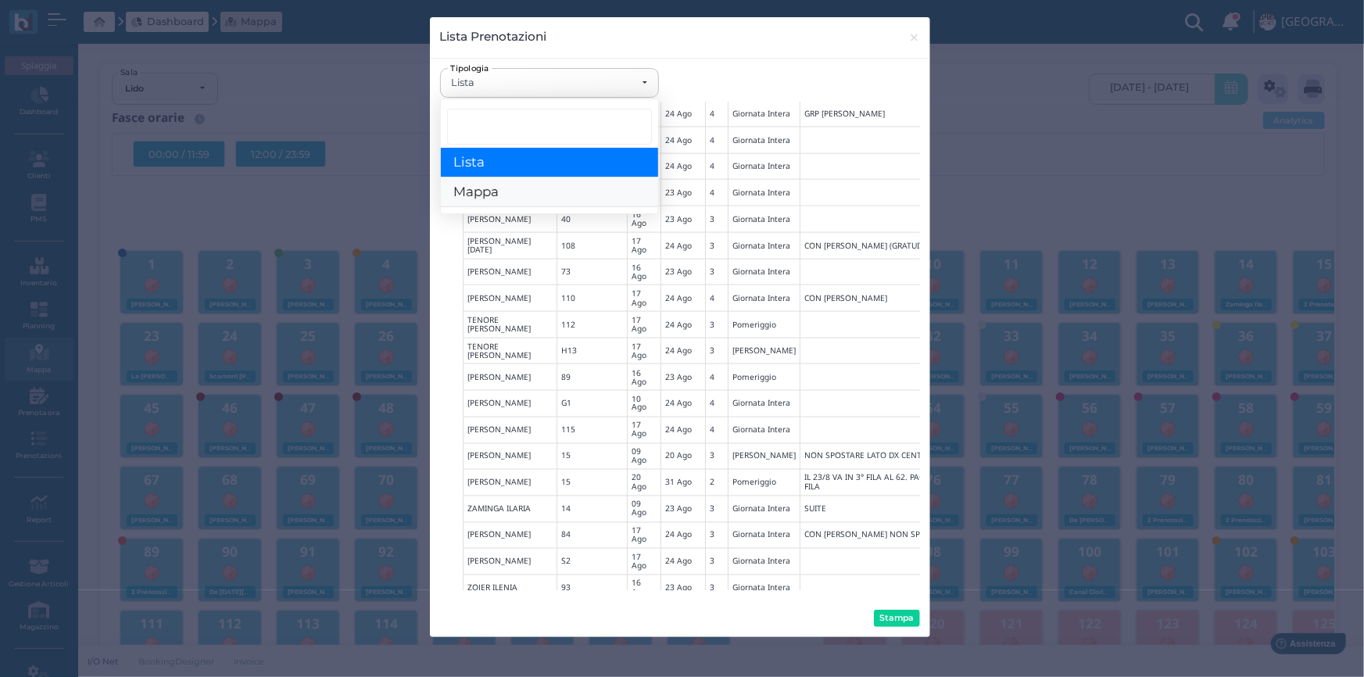
click at [469, 199] on span "Mappa" at bounding box center [476, 193] width 45 height 16
select select "map"
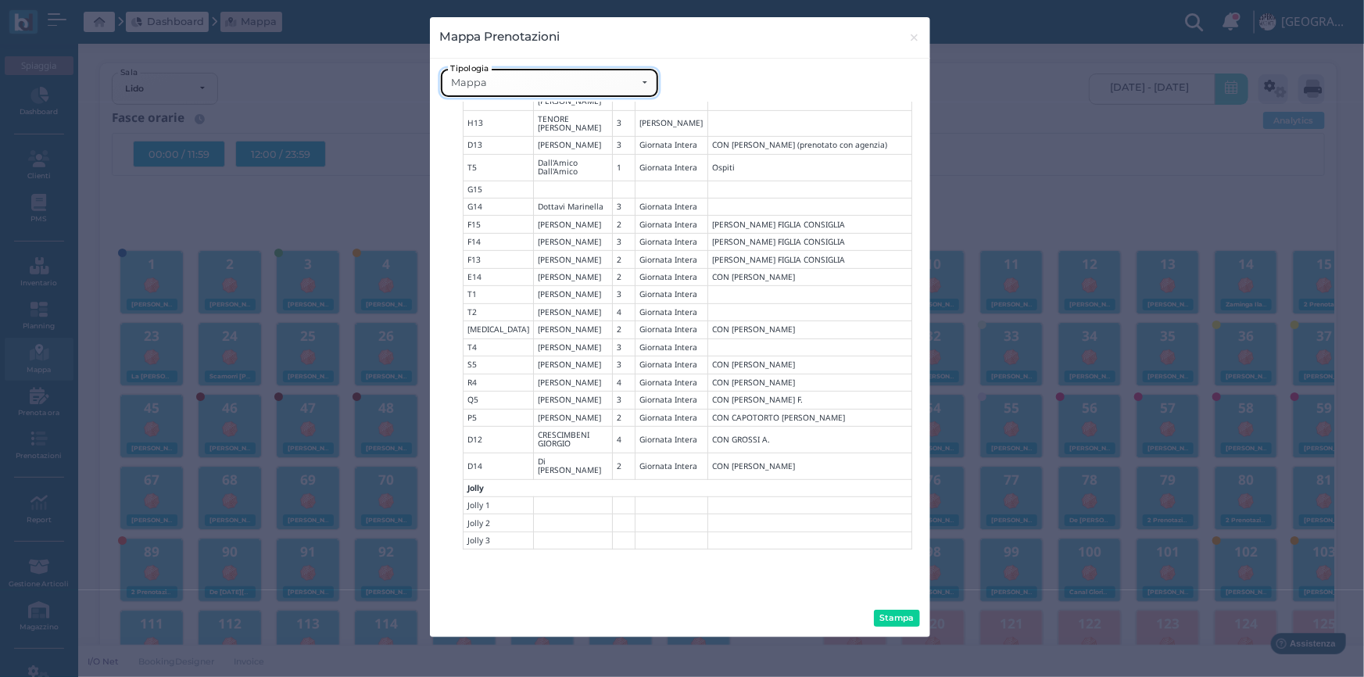
scroll to position [5112, 0]
click at [897, 622] on button "Stampa" at bounding box center [897, 618] width 46 height 17
click at [917, 37] on span "×" at bounding box center [915, 37] width 12 height 20
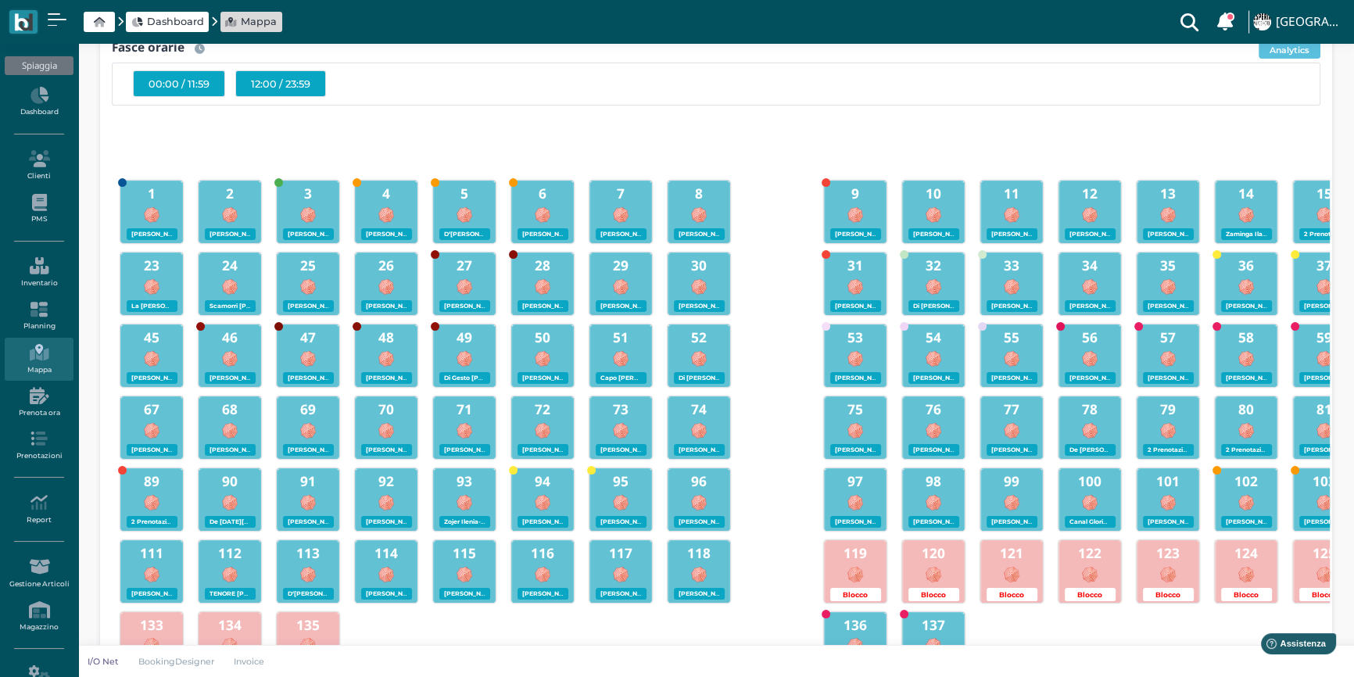
scroll to position [70, 0]
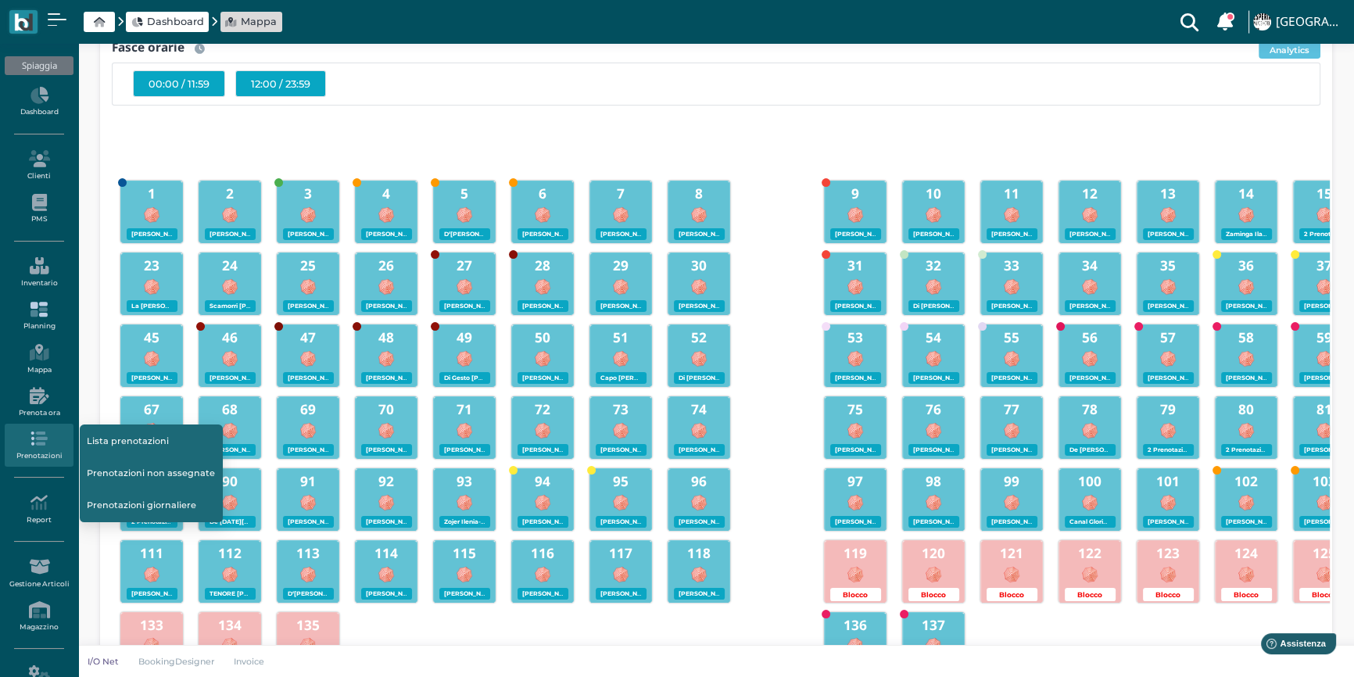
click at [33, 316] on icon at bounding box center [39, 309] width 68 height 17
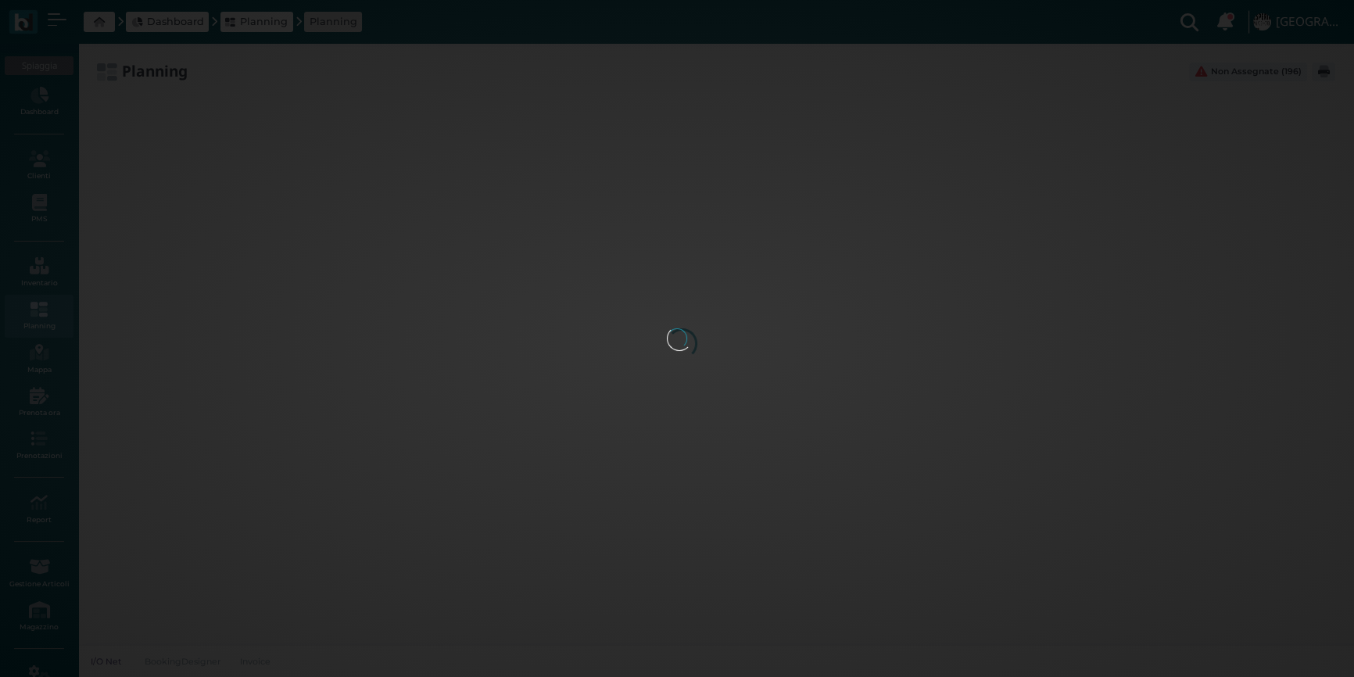
type input "2.8"
type input "55"
